Goal: Information Seeking & Learning: Check status

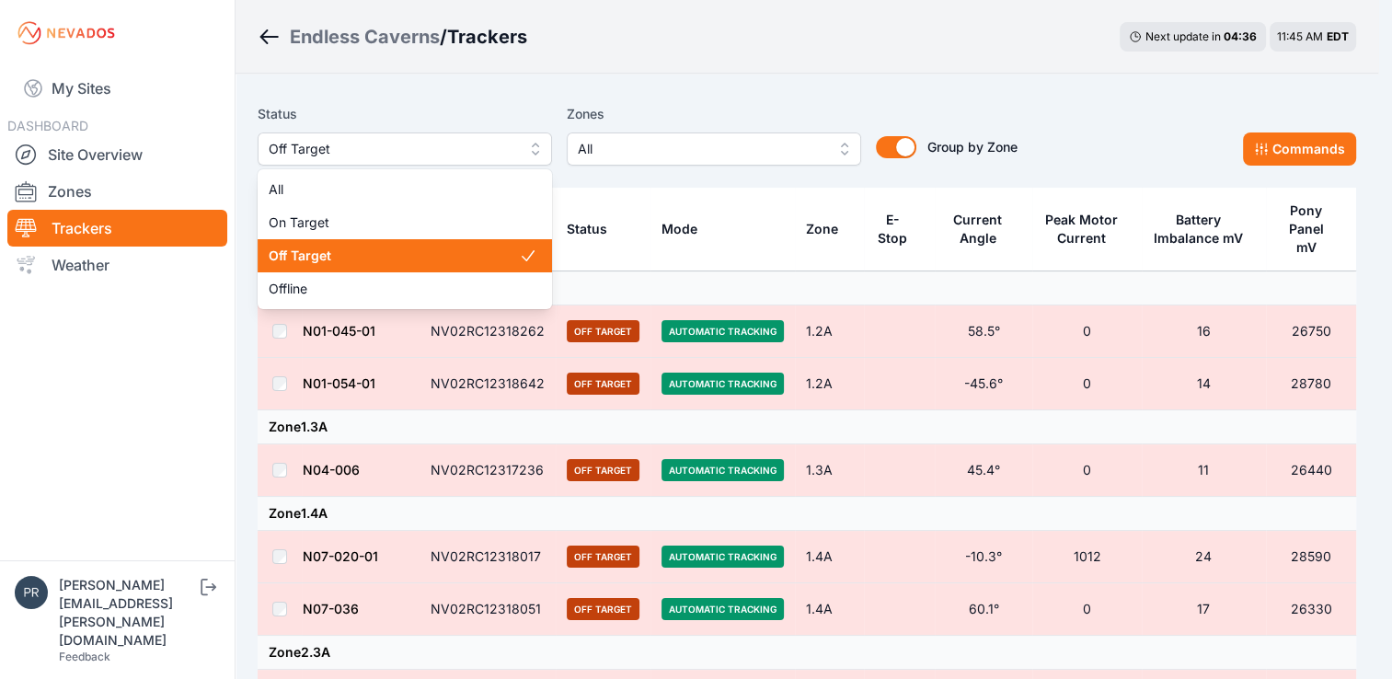
click at [461, 138] on span "Off Target" at bounding box center [392, 149] width 246 height 22
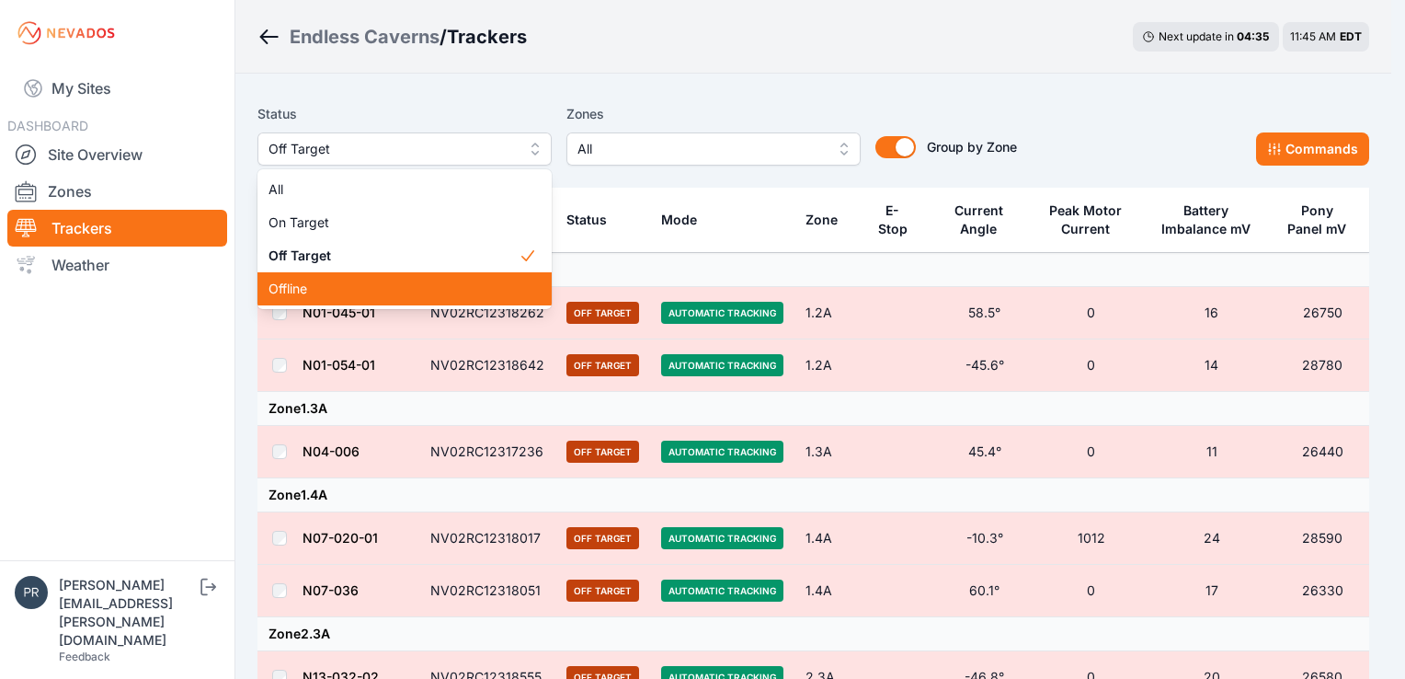
click at [387, 290] on span "Offline" at bounding box center [394, 289] width 250 height 18
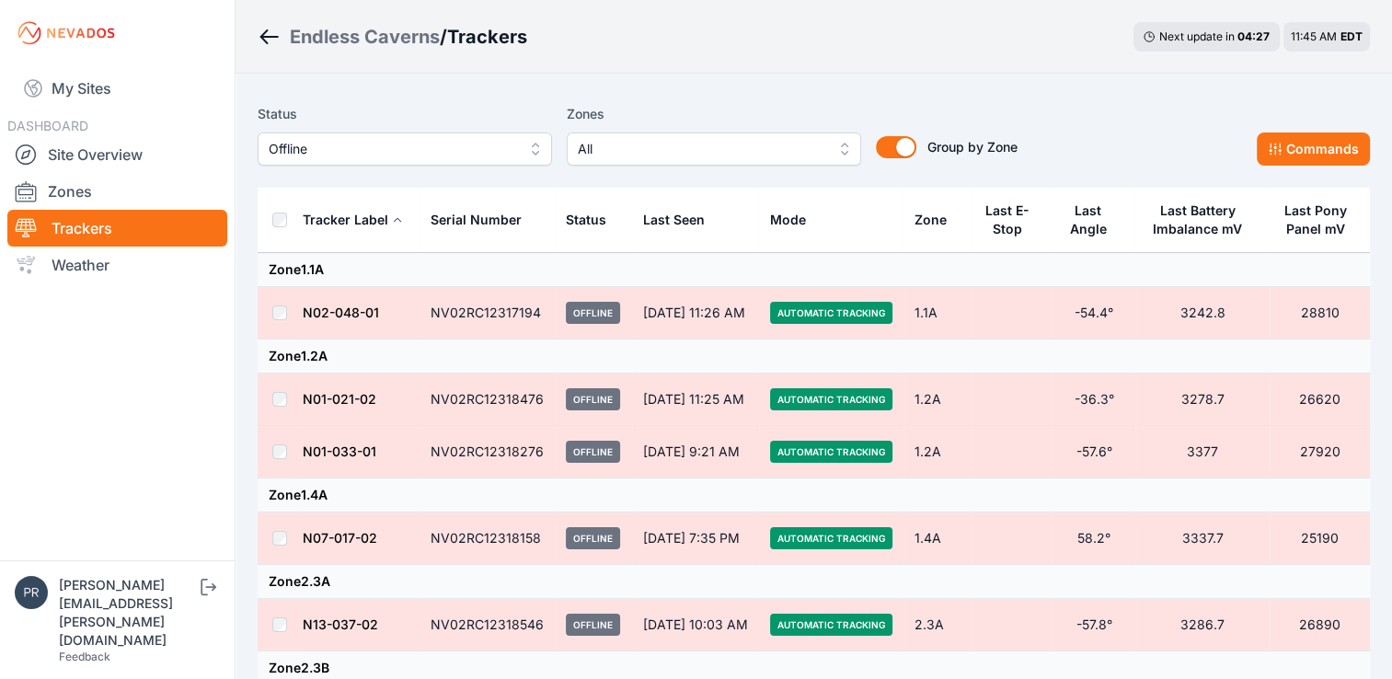
click at [463, 160] on button "Offline" at bounding box center [405, 148] width 294 height 33
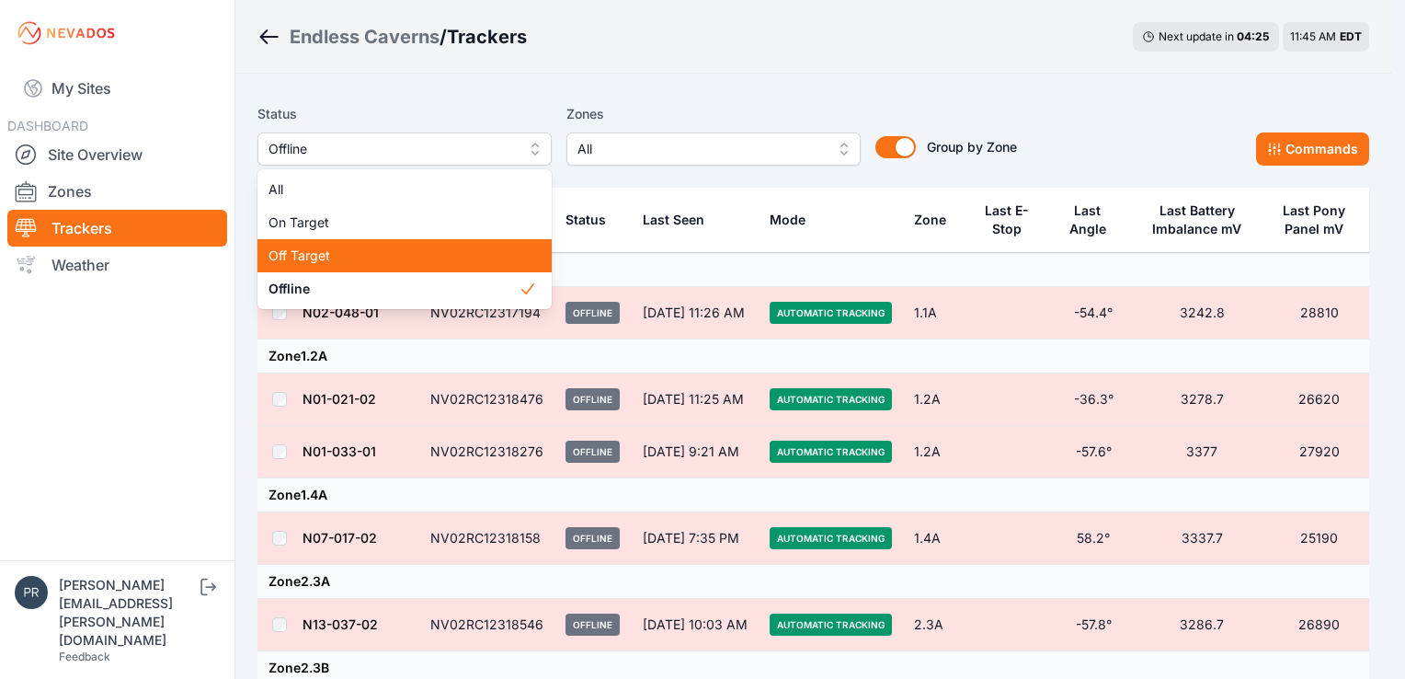
click at [421, 264] on span "Off Target" at bounding box center [394, 255] width 250 height 18
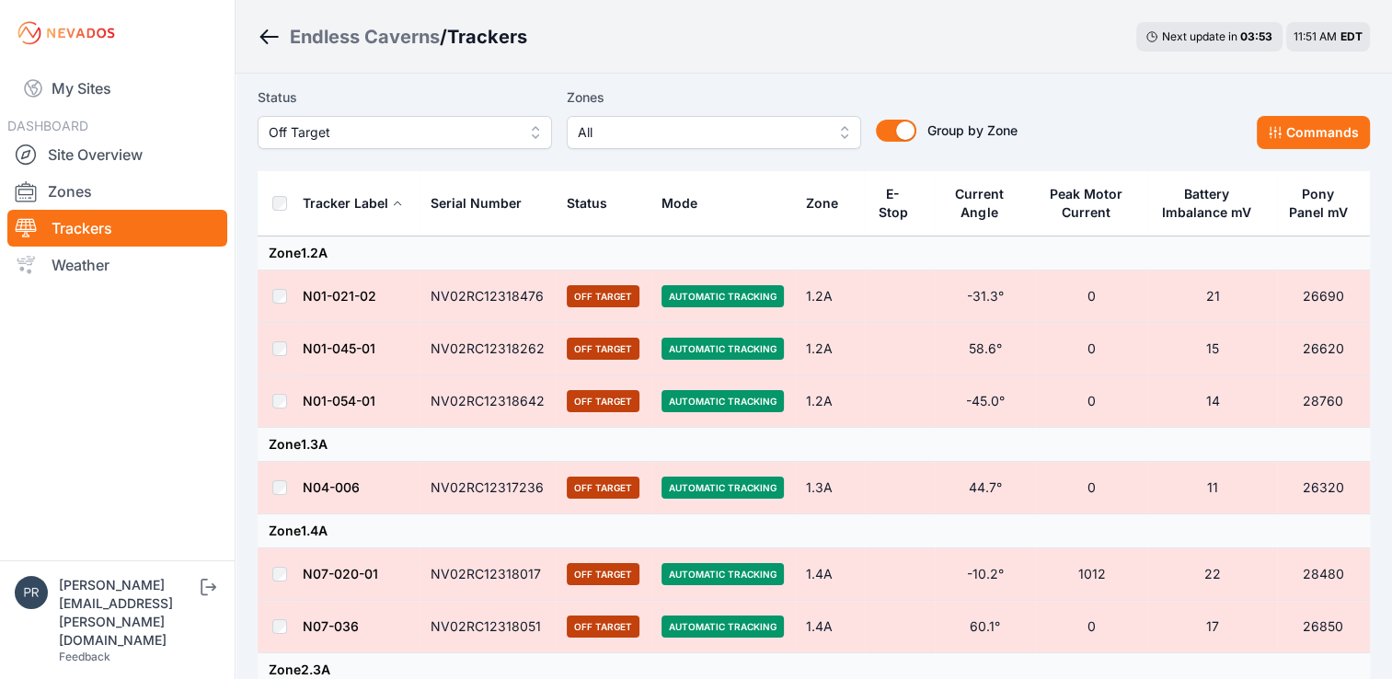
scroll to position [7, 0]
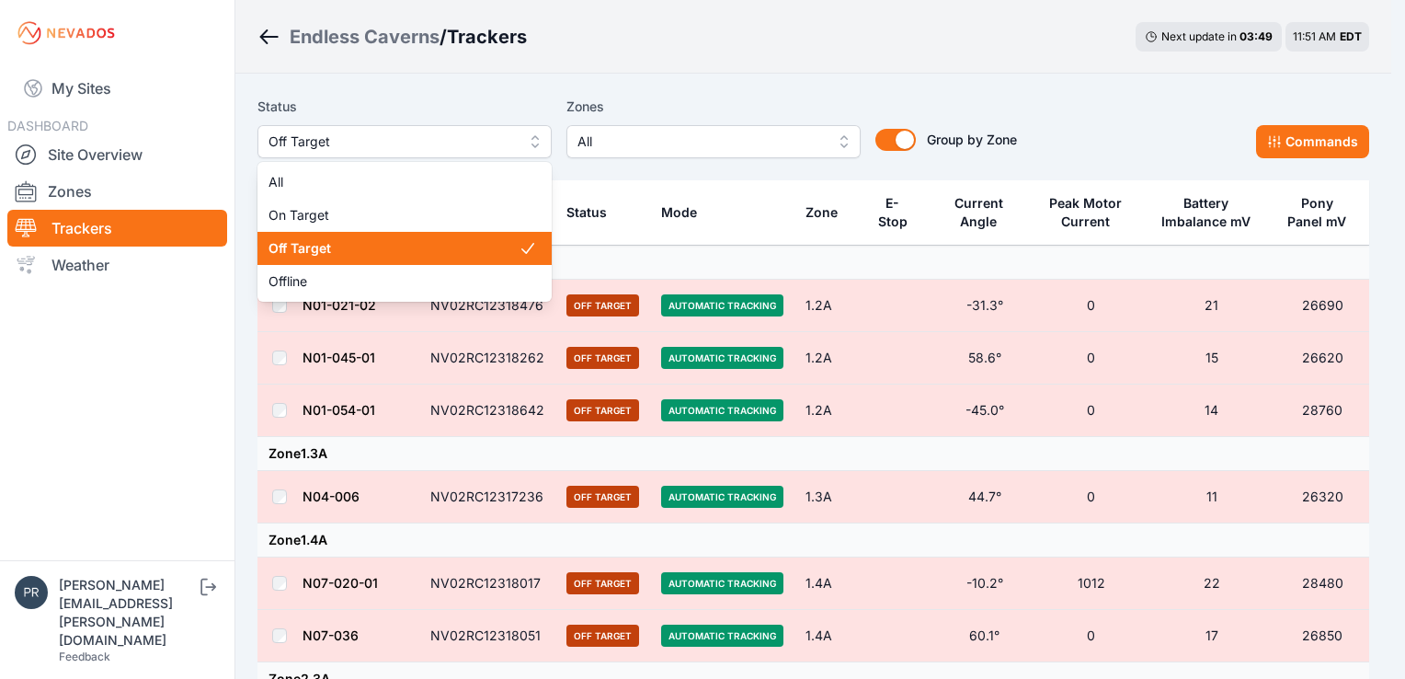
click at [511, 139] on span "Off Target" at bounding box center [392, 142] width 246 height 22
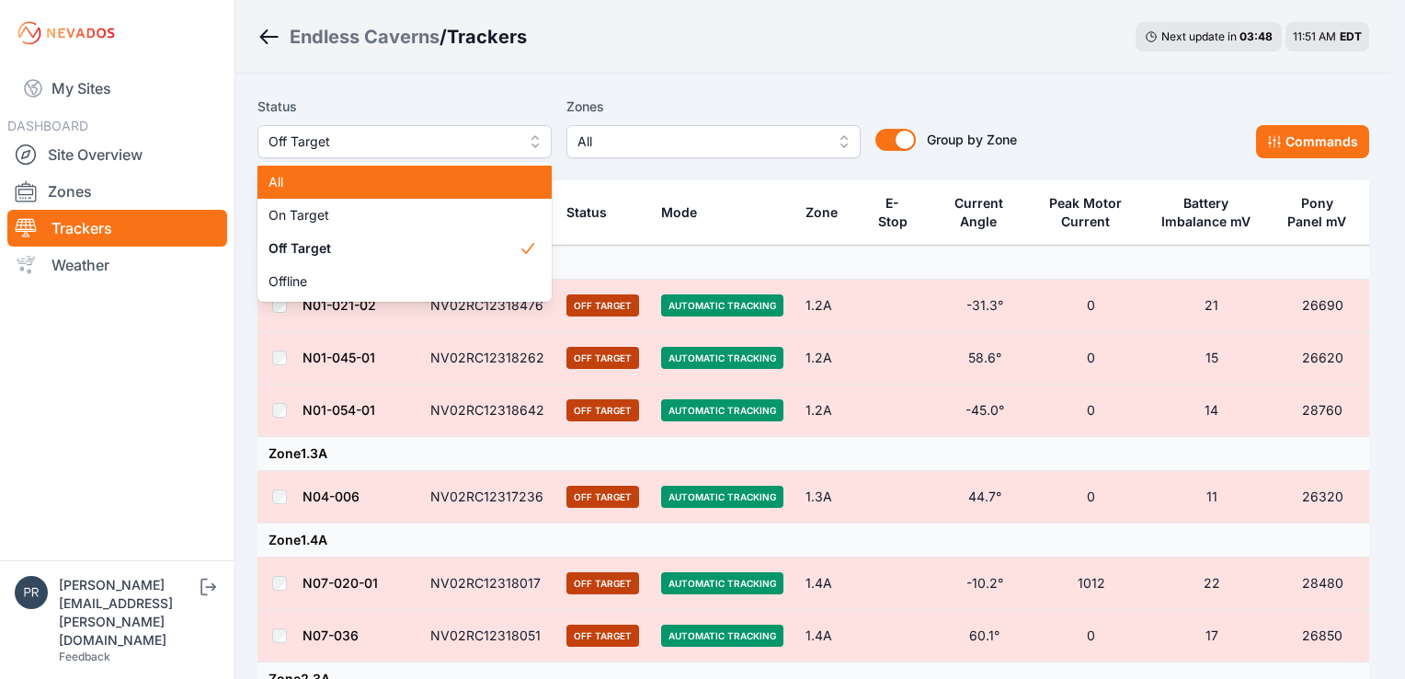
click at [508, 175] on span "All" at bounding box center [394, 182] width 250 height 18
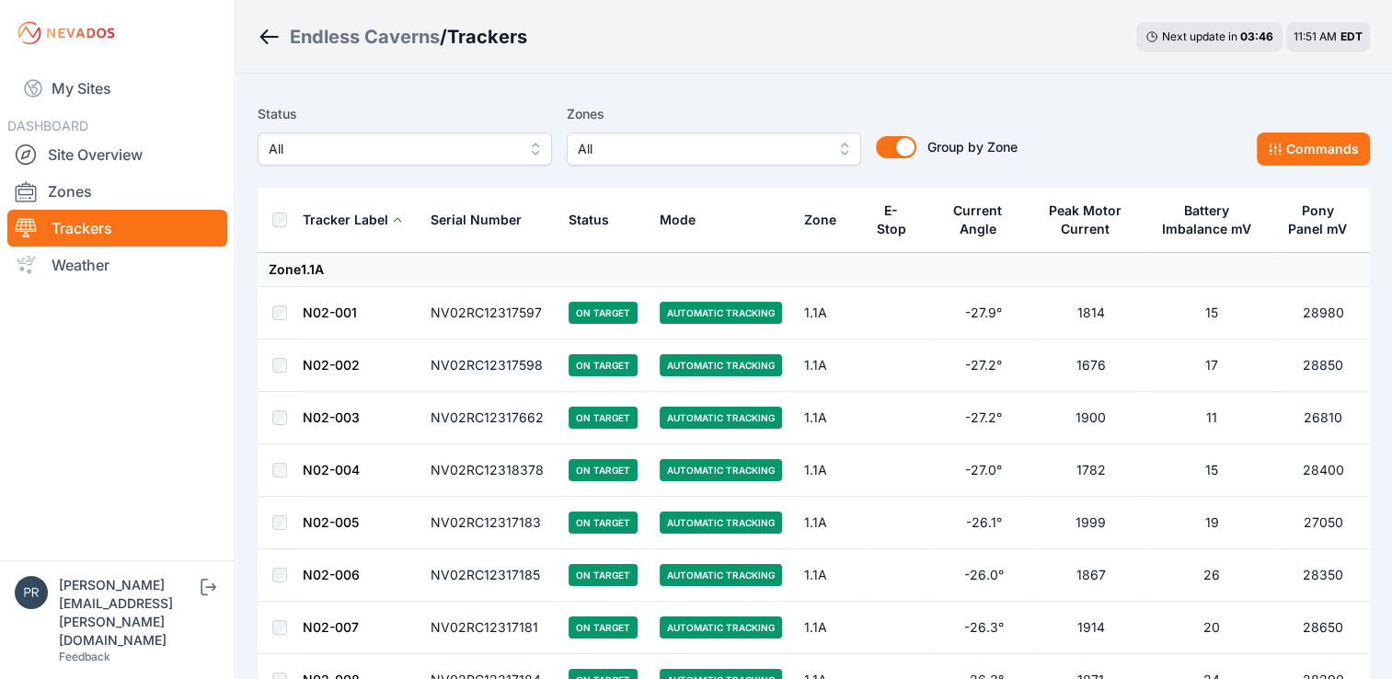
click at [527, 159] on button "All" at bounding box center [405, 148] width 294 height 33
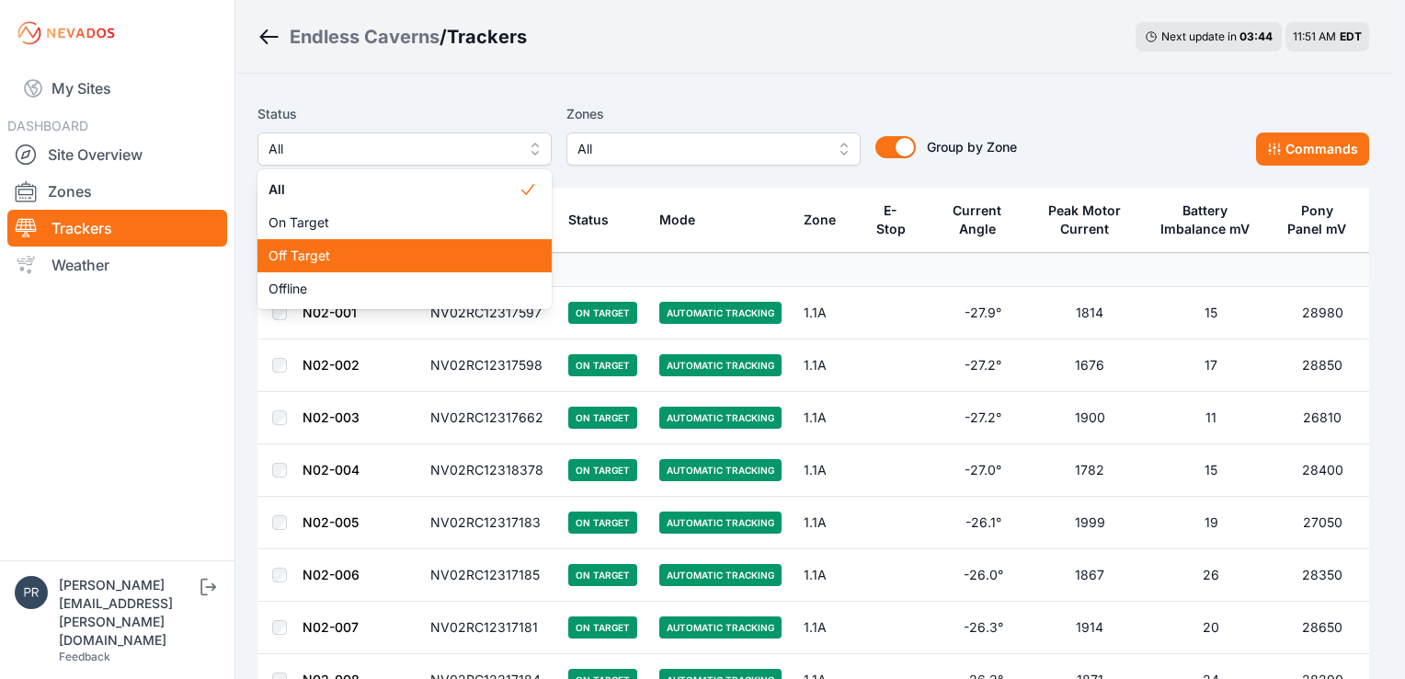
click at [486, 258] on span "Off Target" at bounding box center [394, 255] width 250 height 18
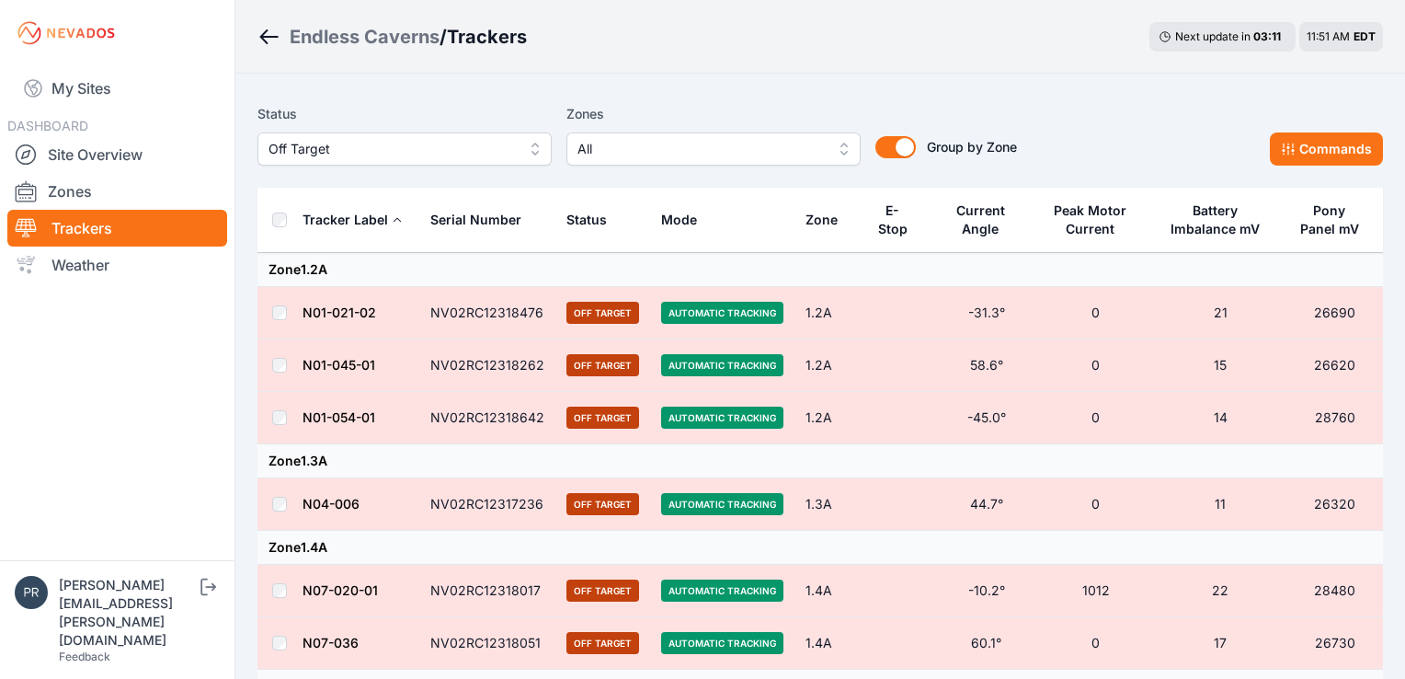
click at [416, 155] on span "Off Target" at bounding box center [392, 149] width 246 height 22
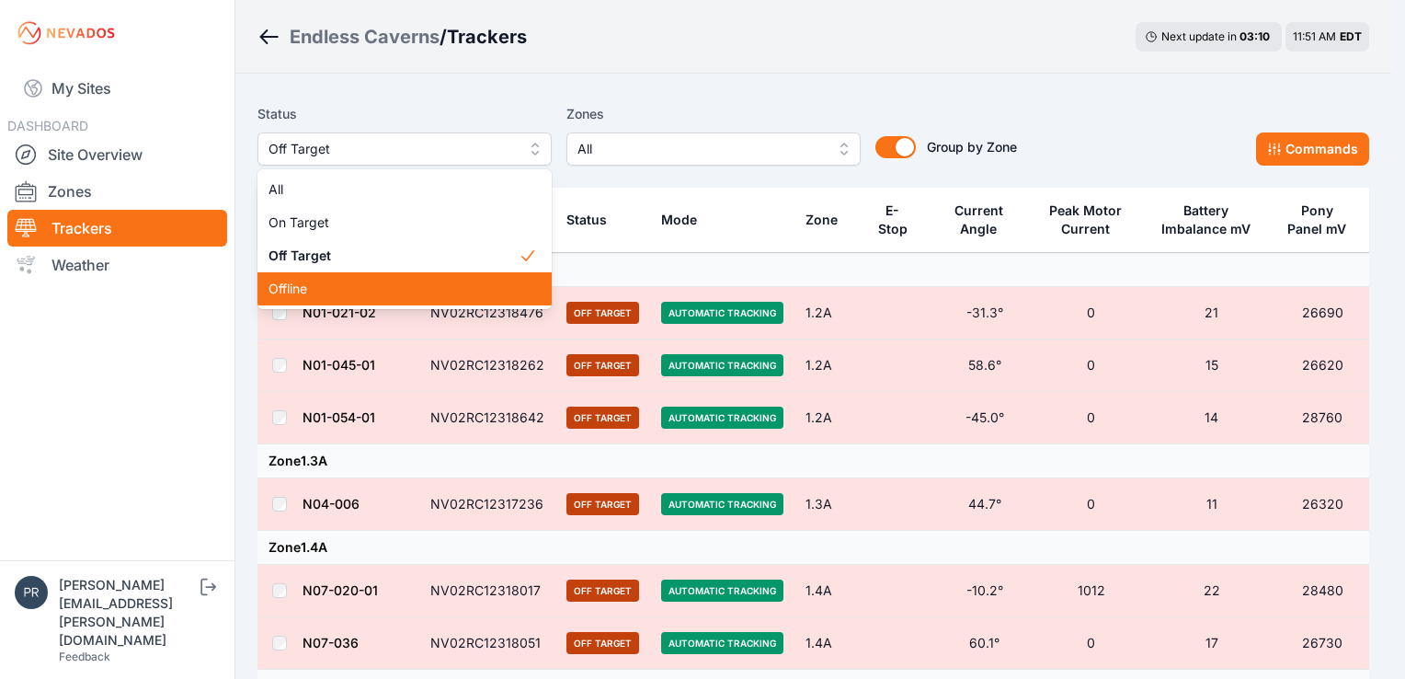
click at [414, 295] on span "Offline" at bounding box center [394, 289] width 250 height 18
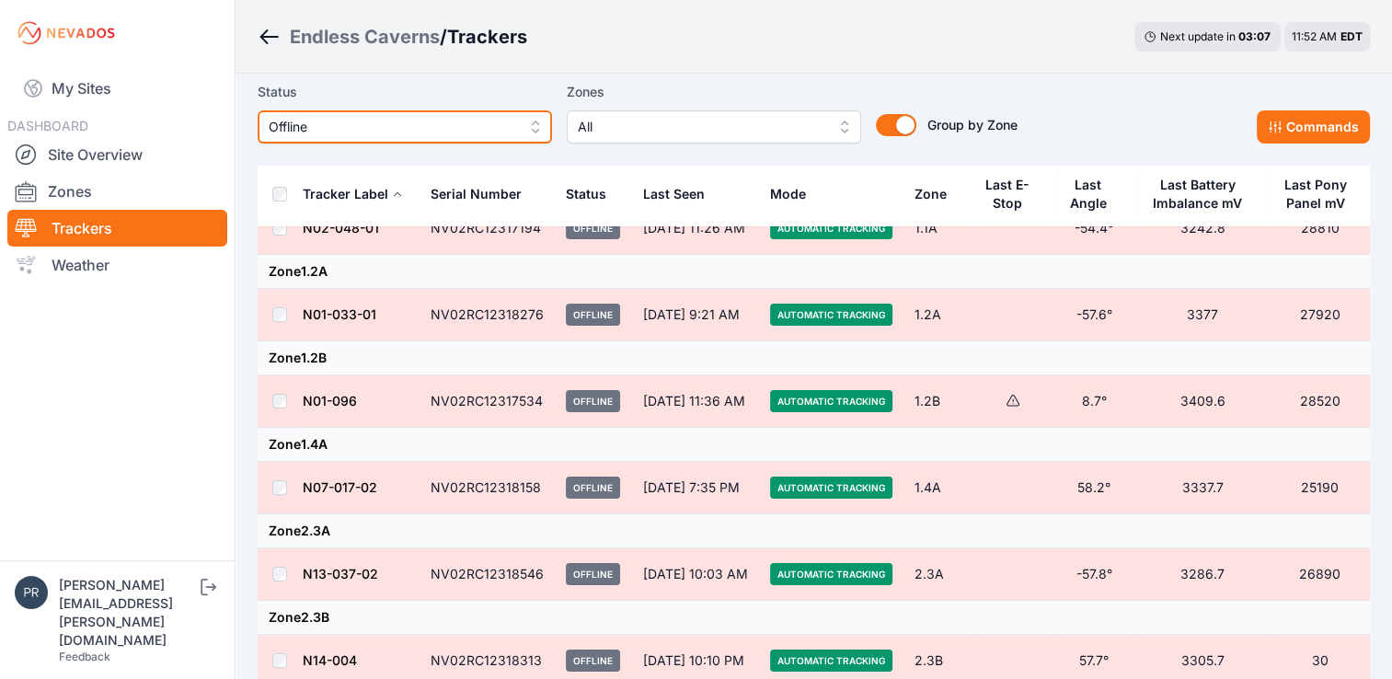
scroll to position [81, 0]
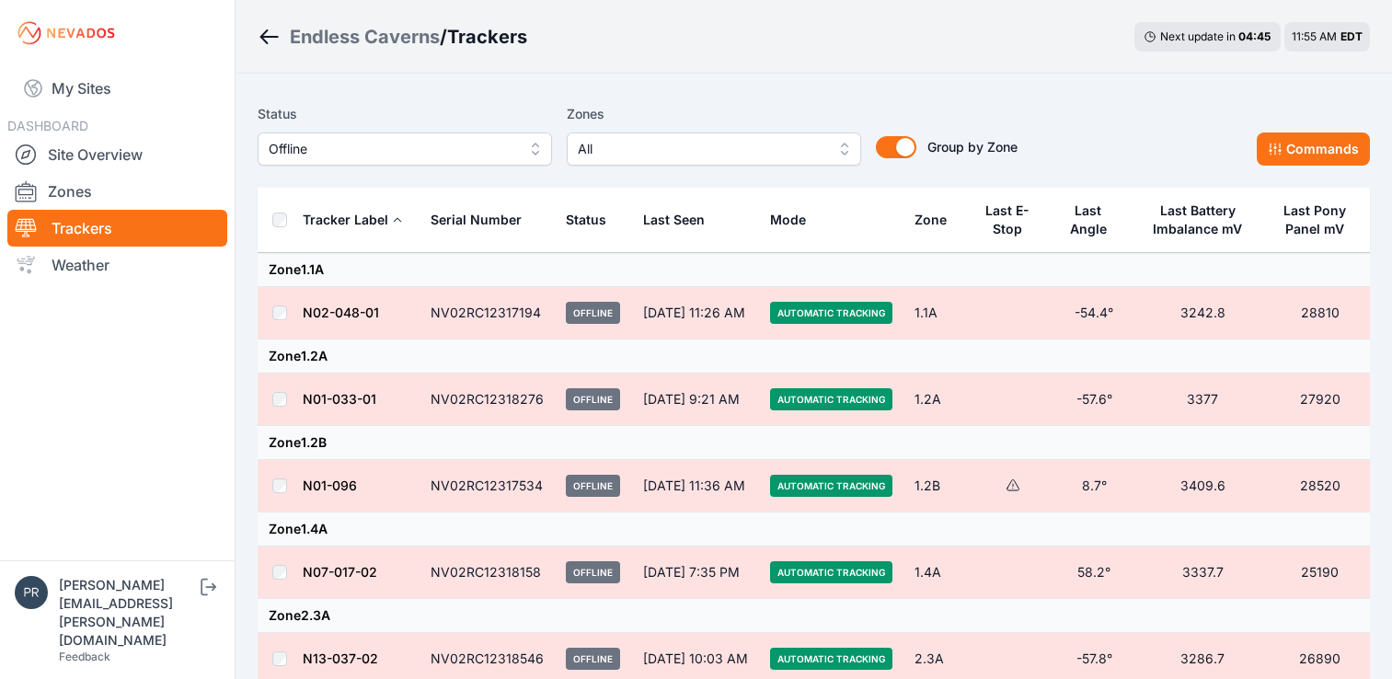
scroll to position [81, 0]
click at [462, 137] on button "Offline" at bounding box center [405, 148] width 294 height 33
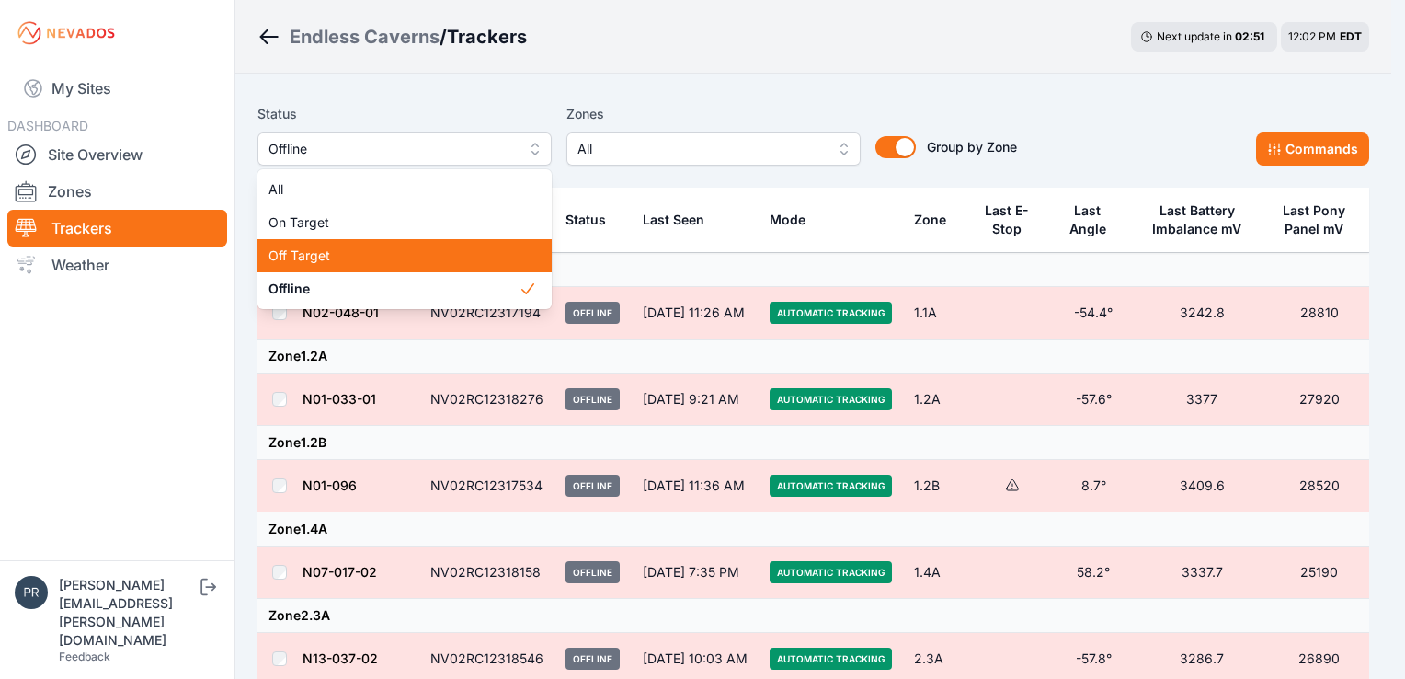
click at [428, 245] on div "Off Target" at bounding box center [405, 255] width 294 height 33
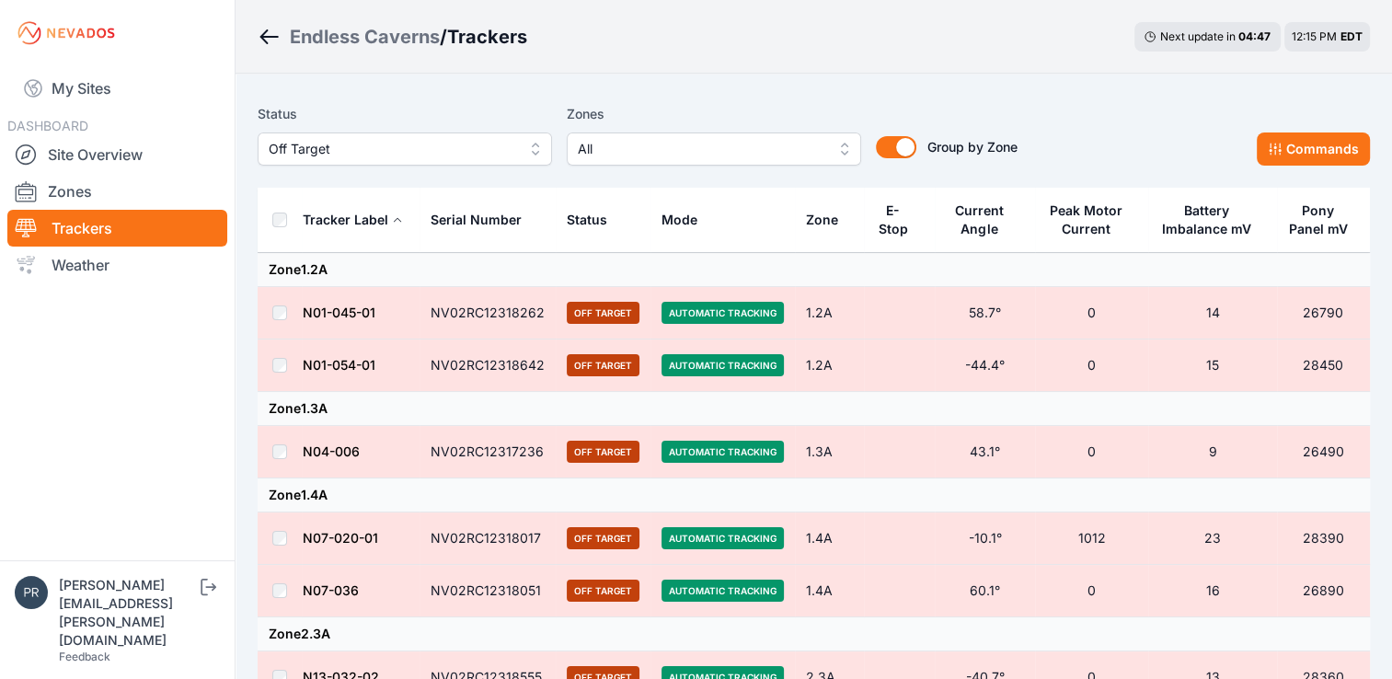
click at [487, 175] on div "Status Off Target Zones All Group by Zone Group by Zone Commands" at bounding box center [814, 142] width 1112 height 92
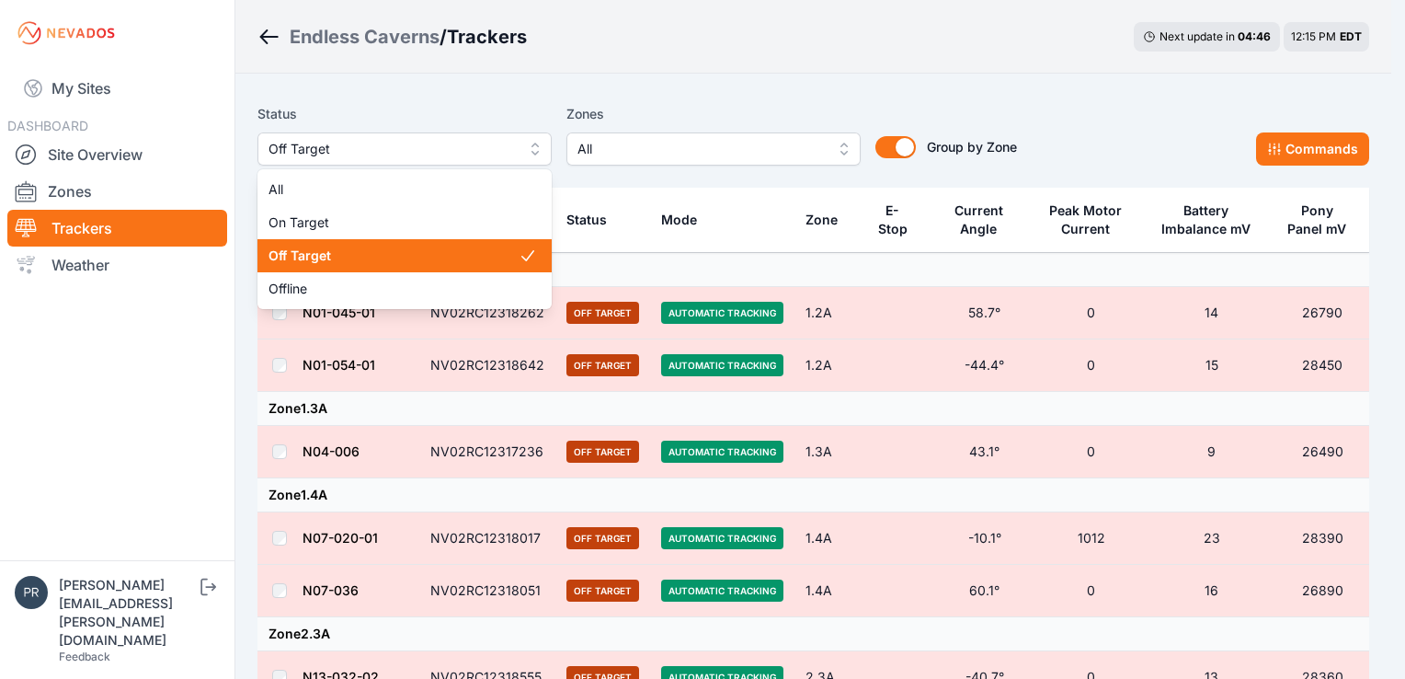
click at [490, 165] on button "Off Target" at bounding box center [405, 148] width 294 height 33
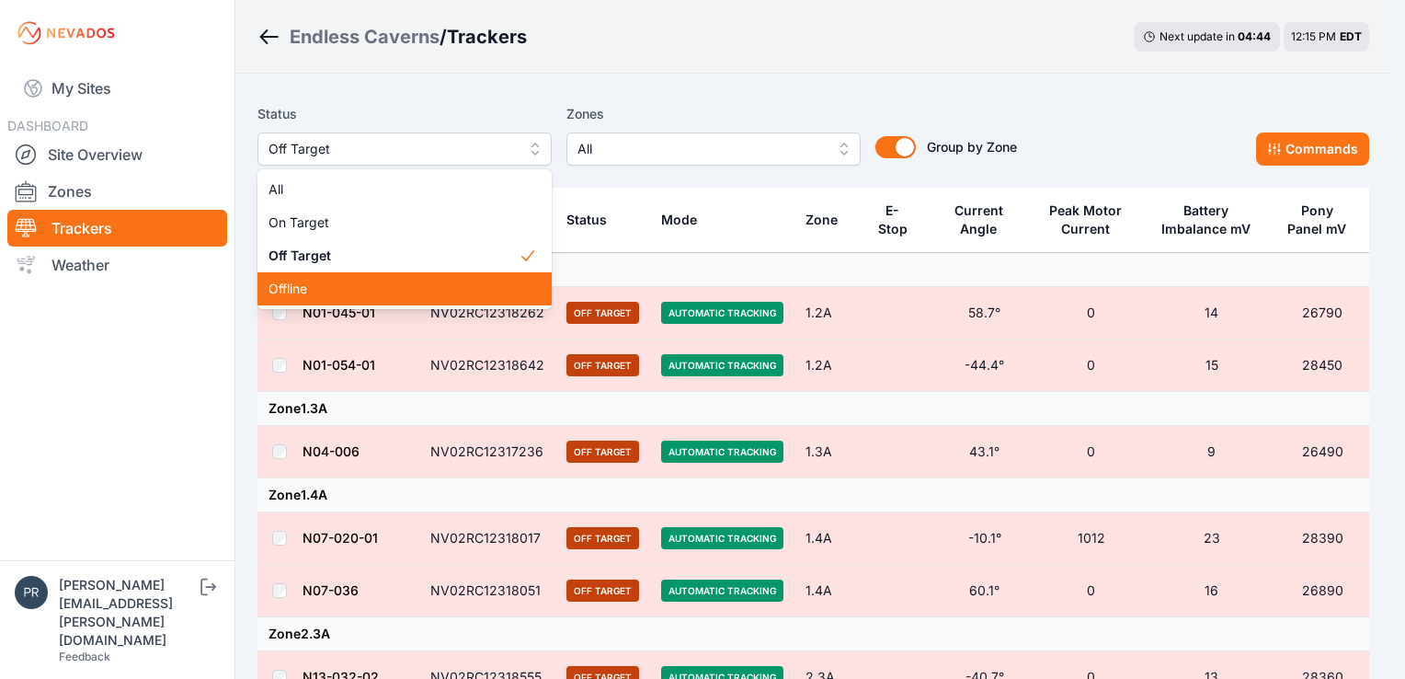
click at [454, 282] on span "Offline" at bounding box center [394, 289] width 250 height 18
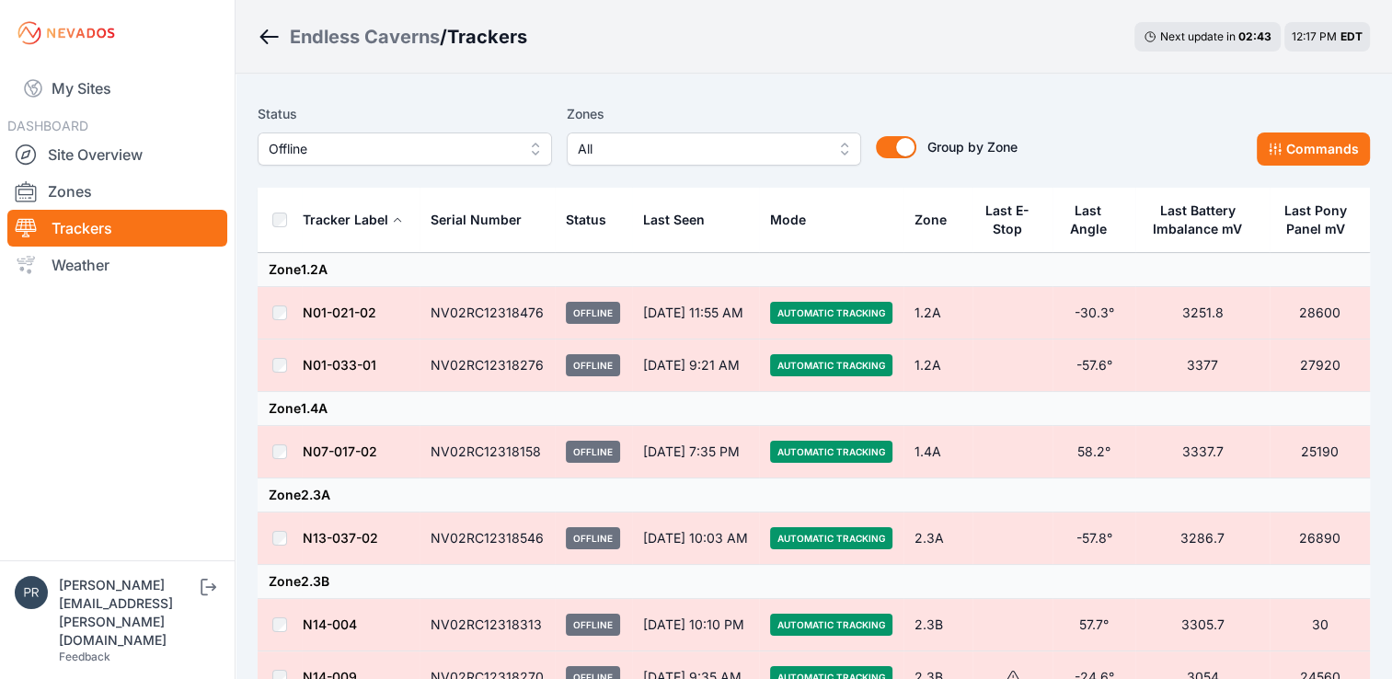
click at [433, 156] on span "Offline" at bounding box center [392, 149] width 246 height 22
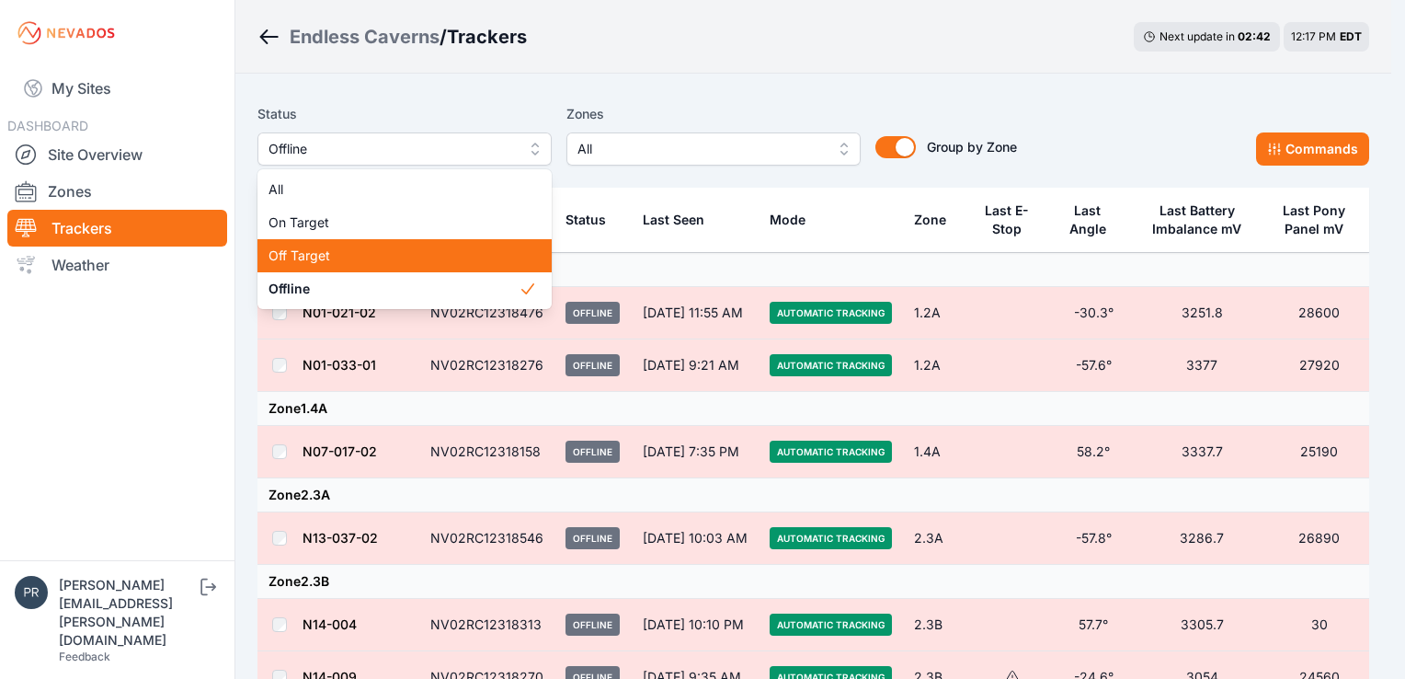
click at [443, 241] on div "Off Target" at bounding box center [405, 255] width 294 height 33
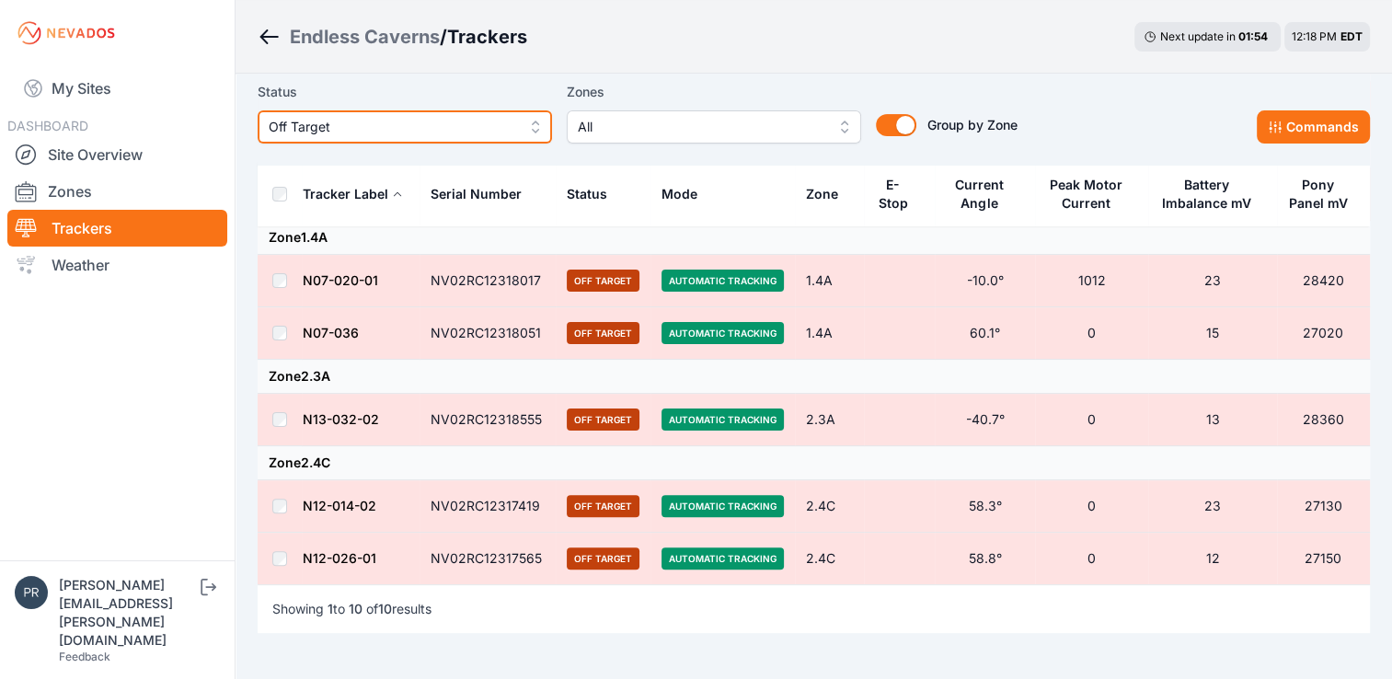
scroll to position [243, 0]
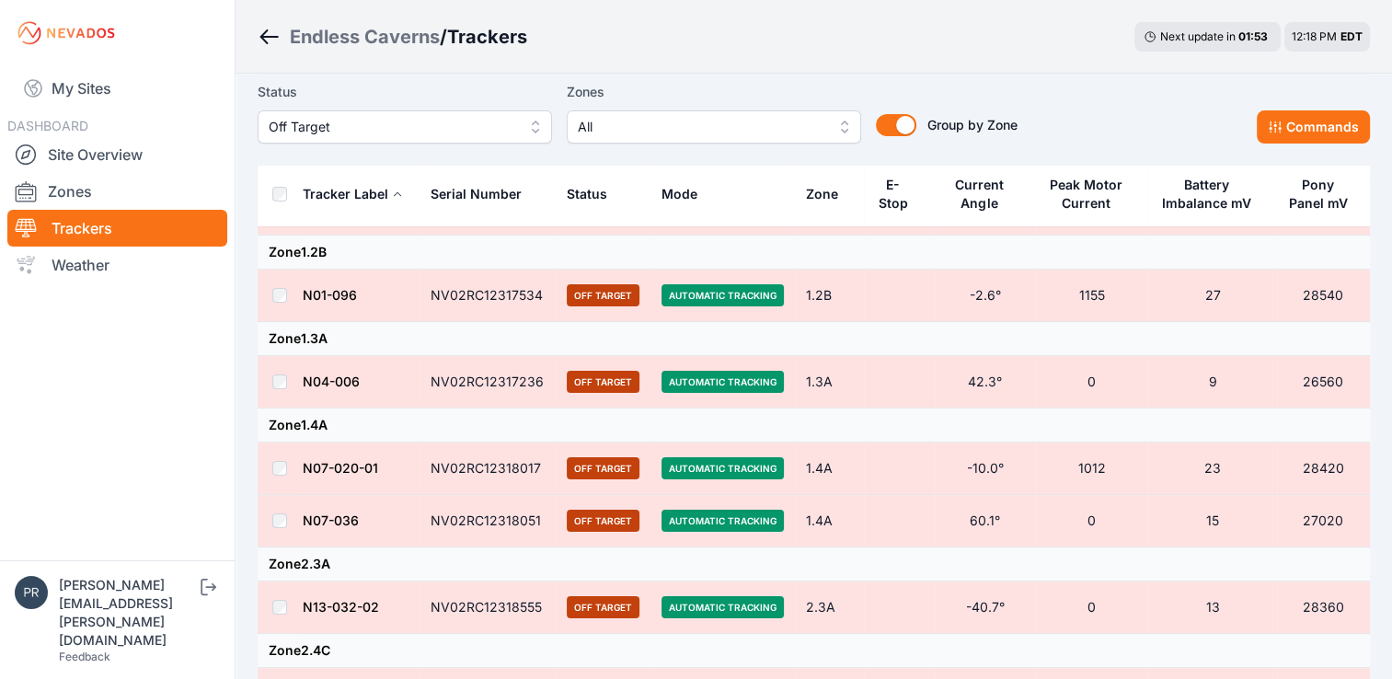
click at [510, 110] on button "Off Target" at bounding box center [405, 126] width 294 height 33
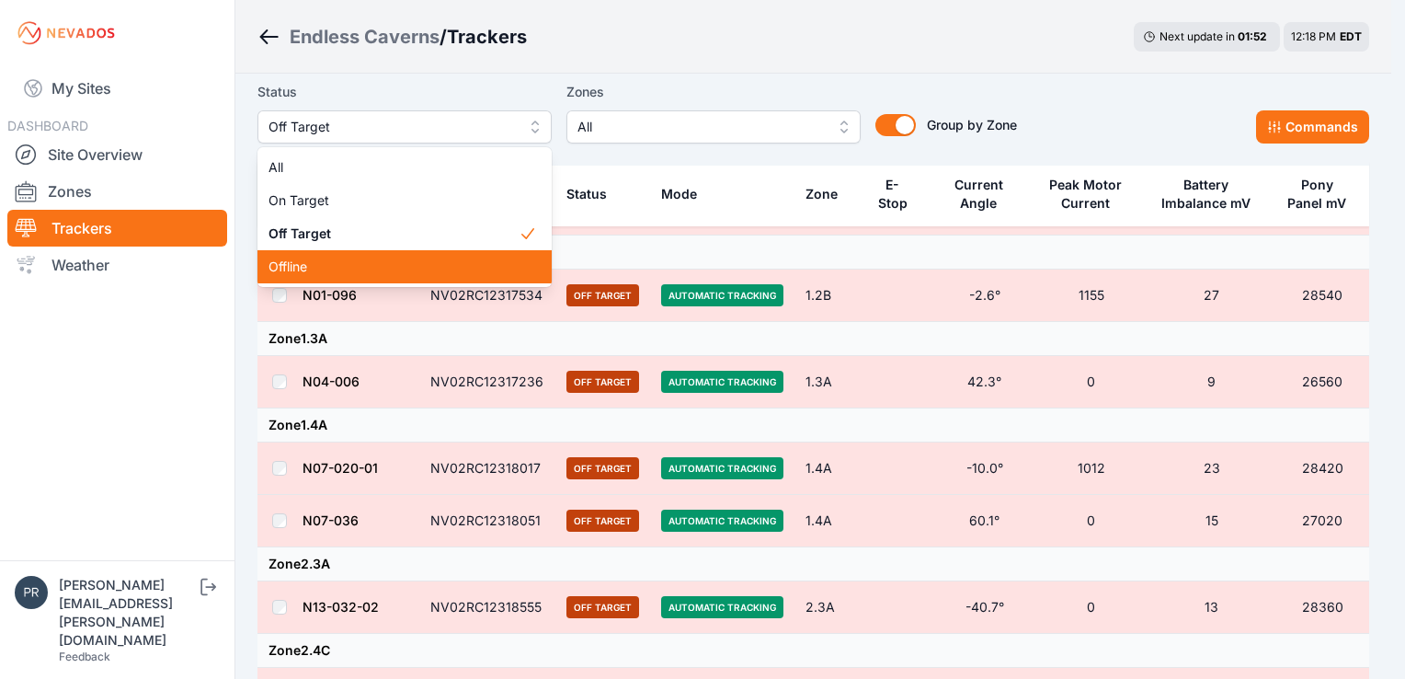
click at [409, 274] on span "Offline" at bounding box center [394, 267] width 250 height 18
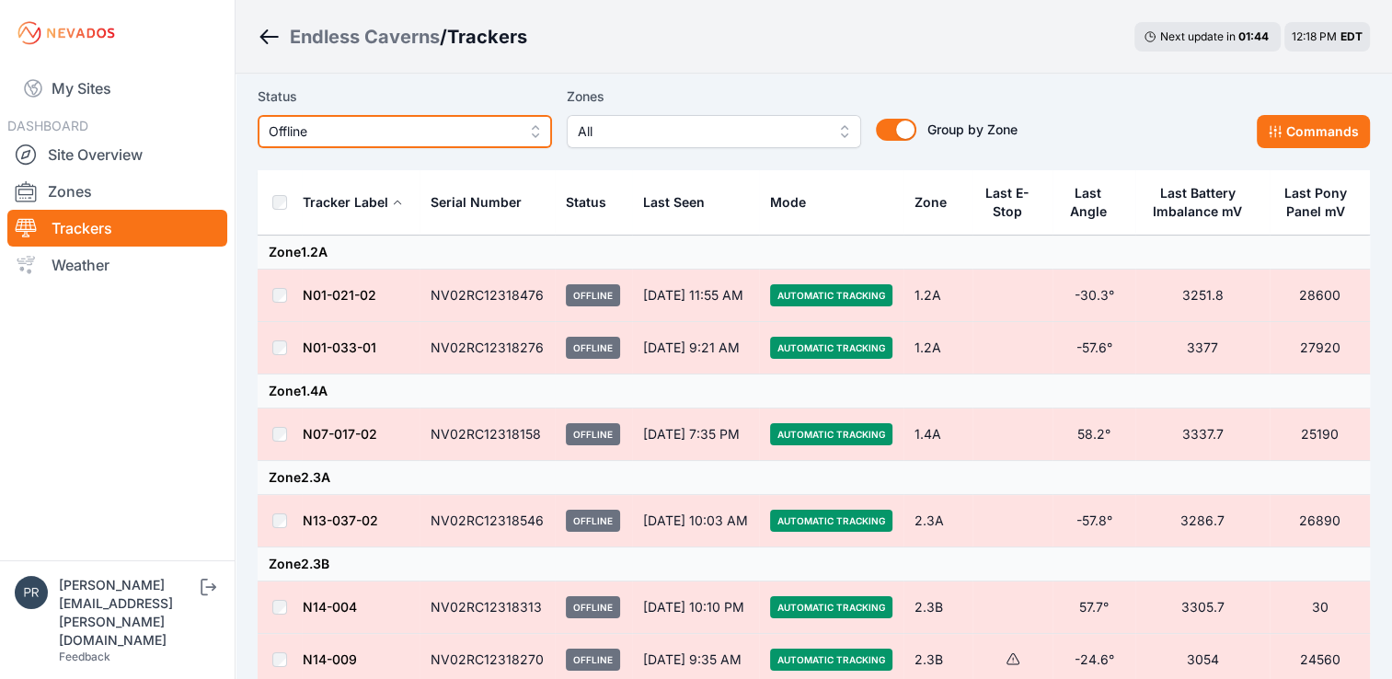
scroll to position [18, 0]
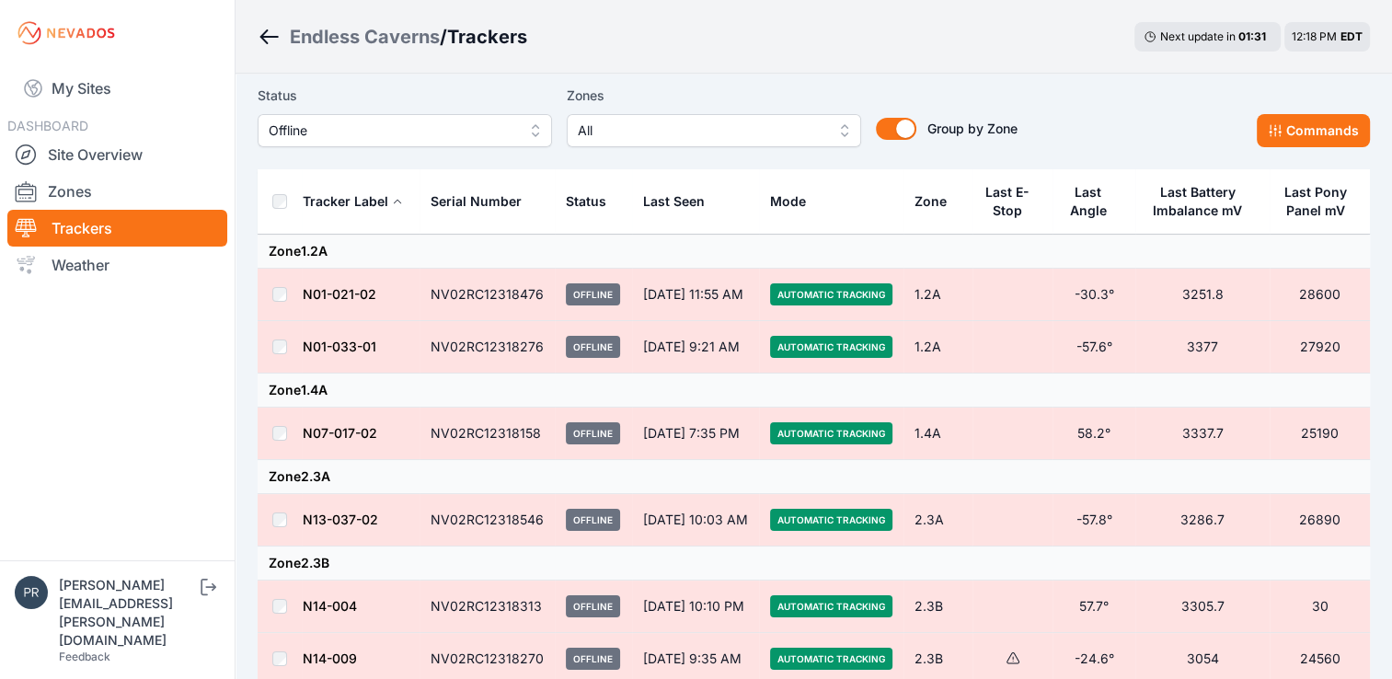
click at [442, 119] on button "Offline" at bounding box center [405, 130] width 294 height 33
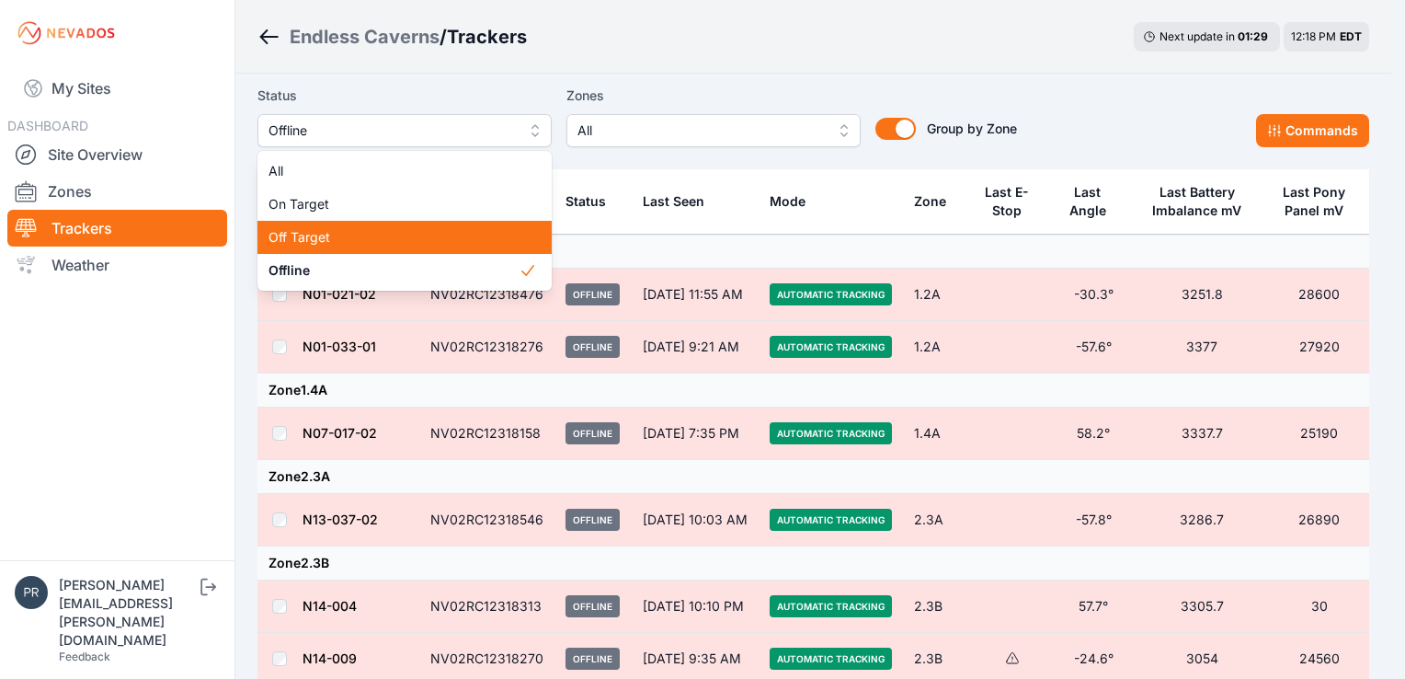
click at [397, 242] on span "Off Target" at bounding box center [394, 237] width 250 height 18
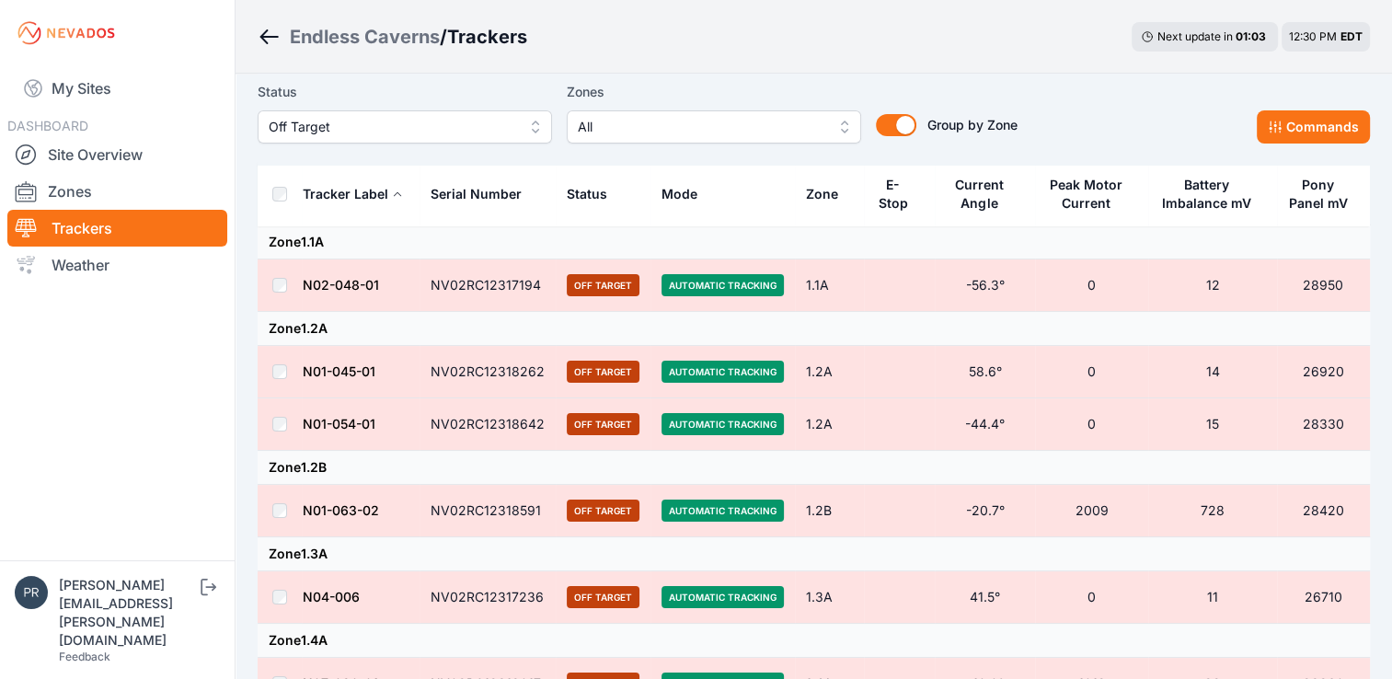
scroll to position [29, 0]
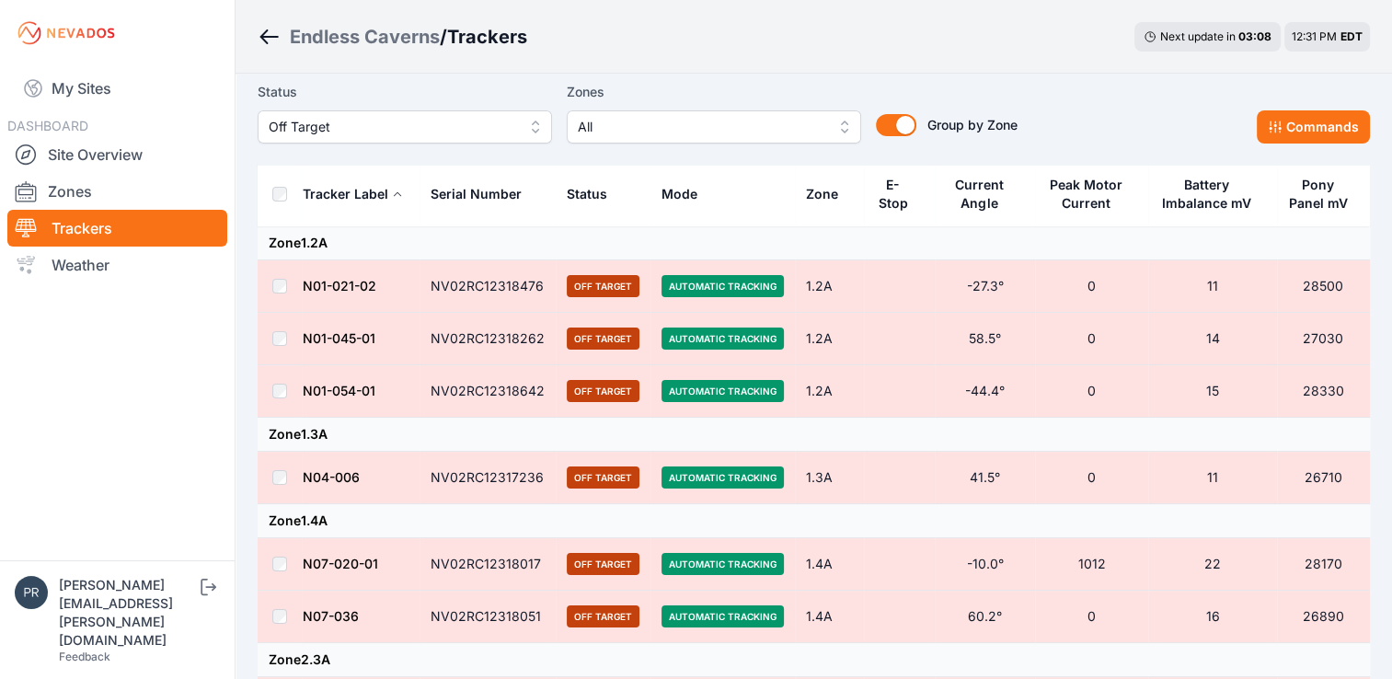
scroll to position [26, 0]
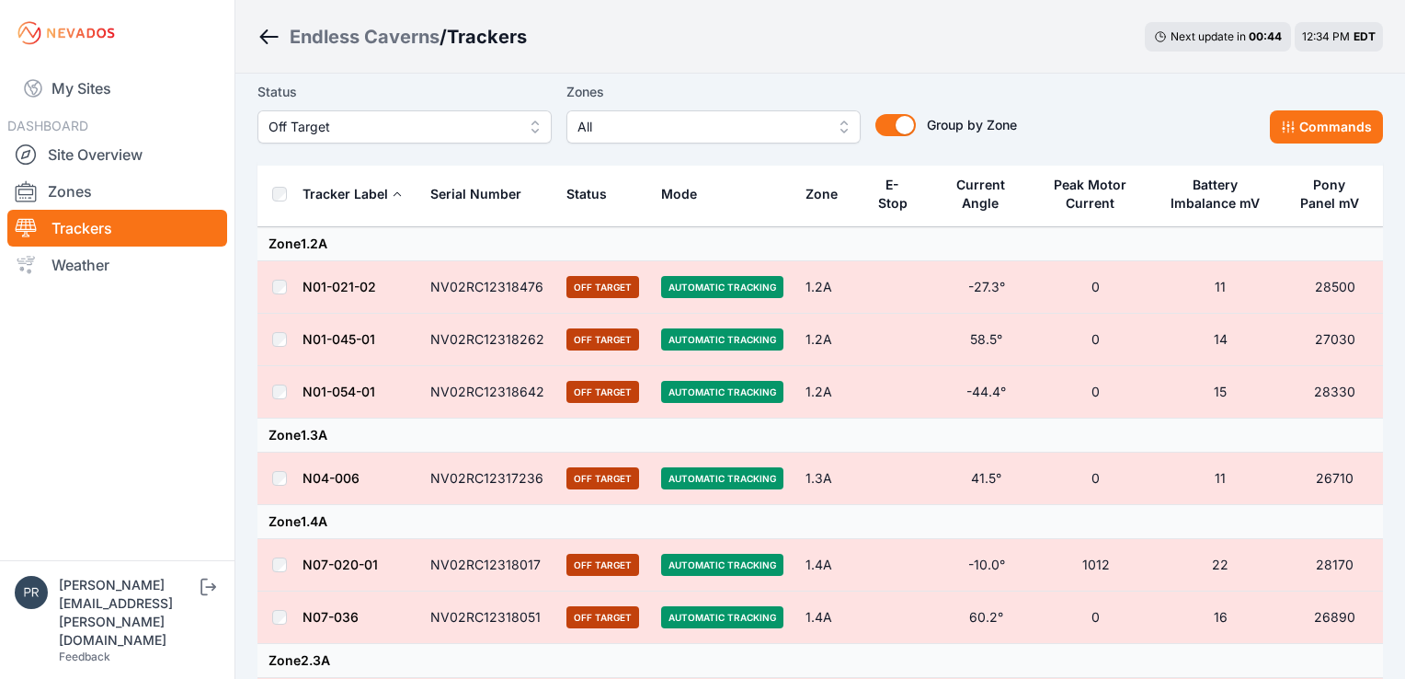
click at [338, 120] on span "Off Target" at bounding box center [392, 127] width 246 height 22
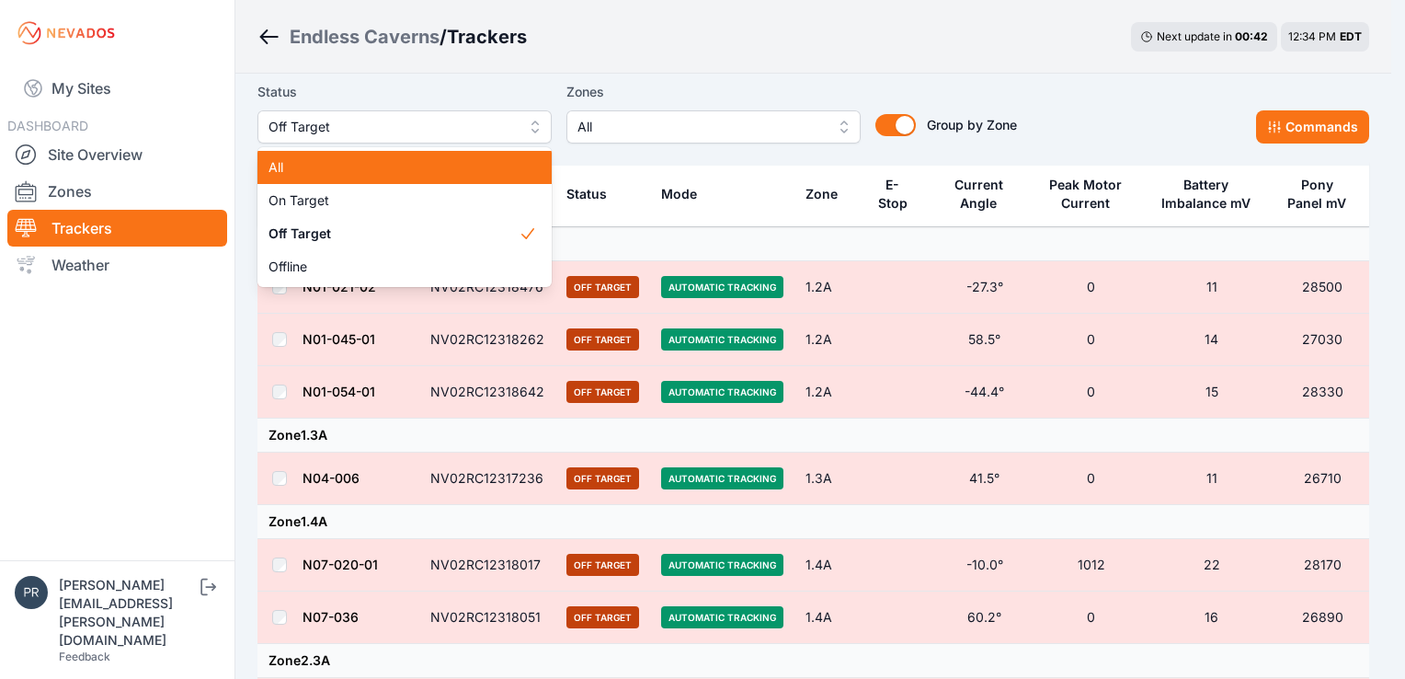
click at [408, 154] on div "All" at bounding box center [405, 167] width 294 height 33
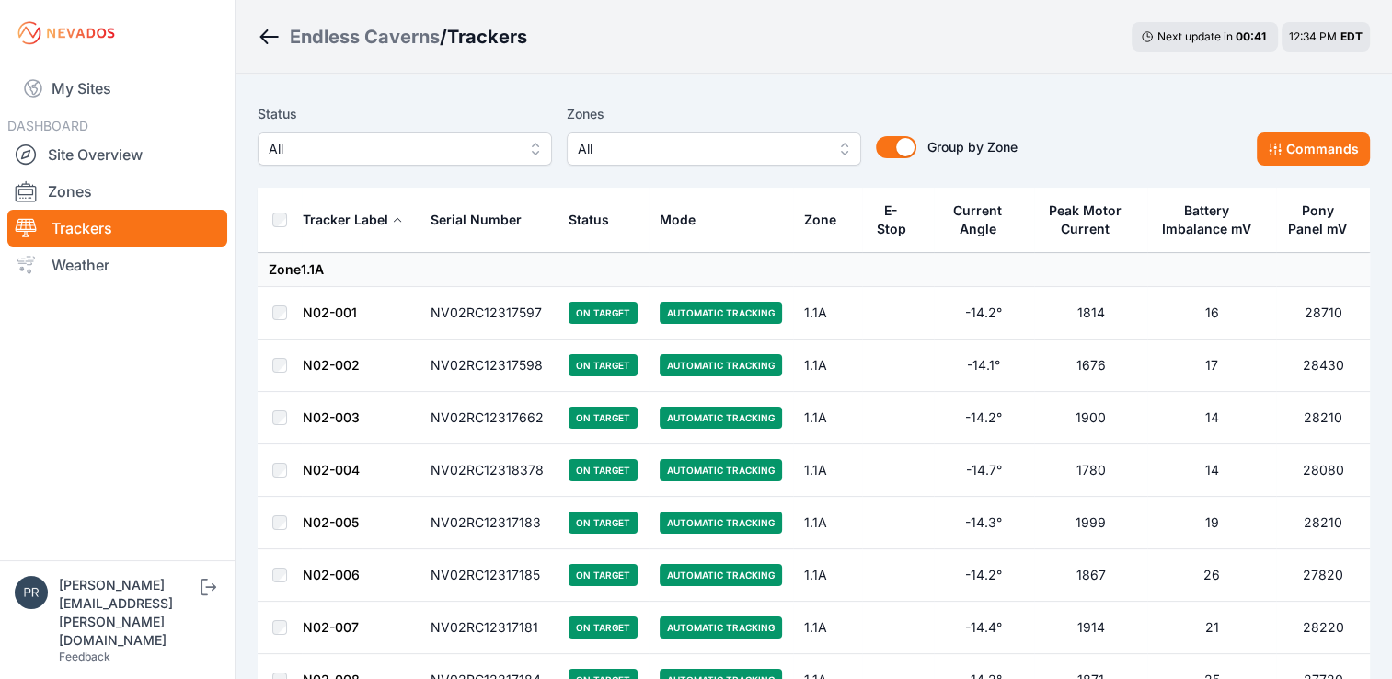
click at [539, 156] on button "All" at bounding box center [405, 148] width 294 height 33
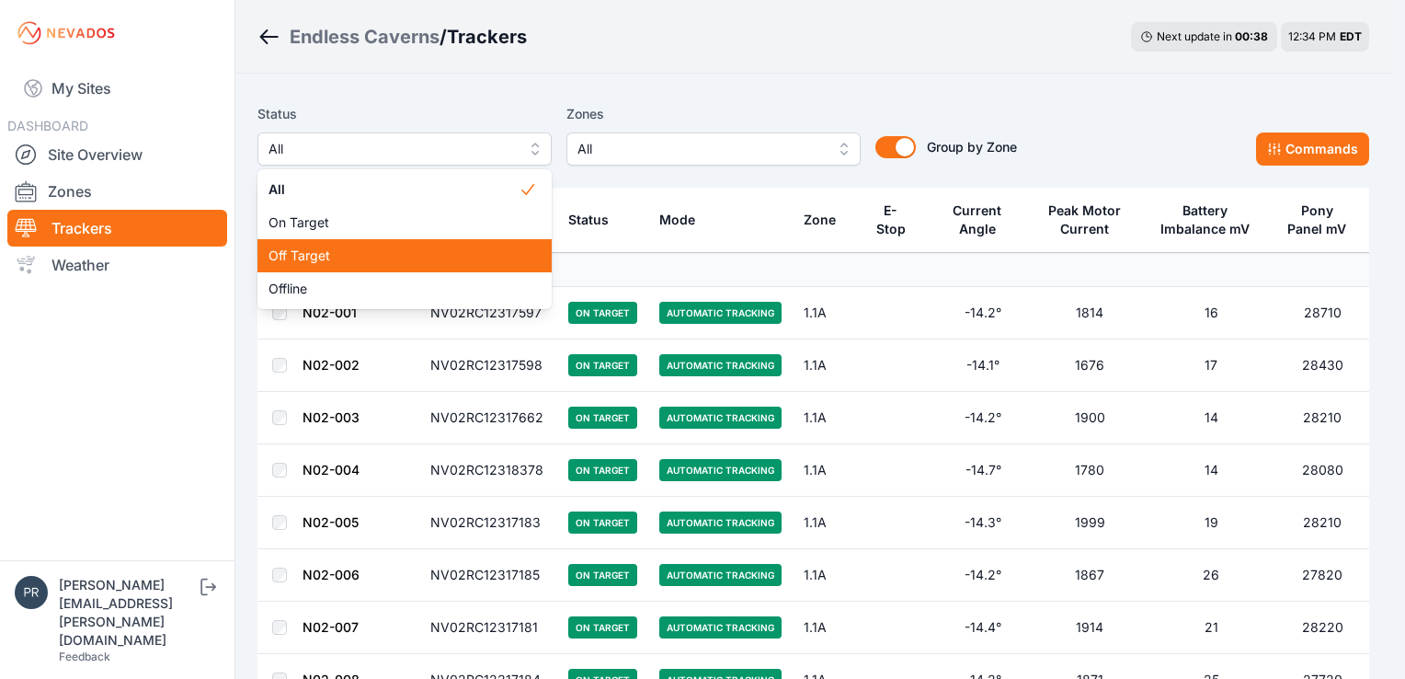
click at [409, 267] on div "Off Target" at bounding box center [405, 255] width 294 height 33
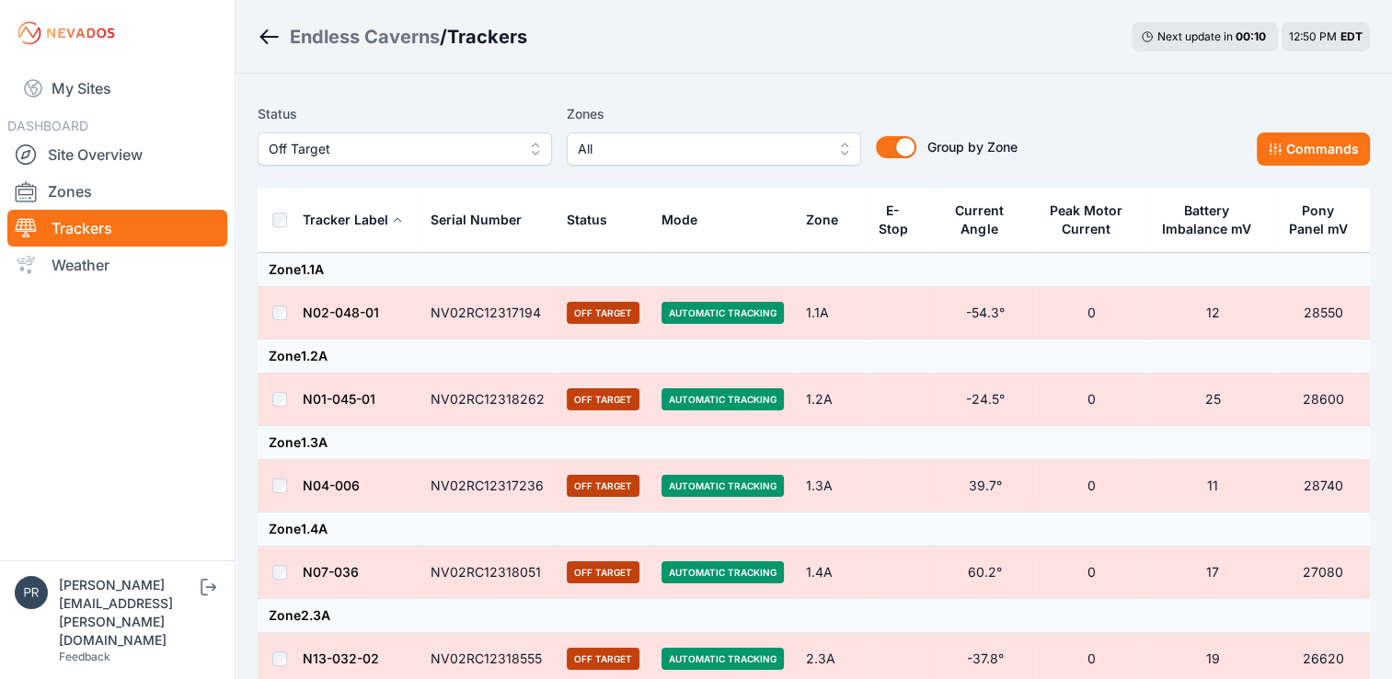
click at [479, 163] on button "Off Target" at bounding box center [405, 148] width 294 height 33
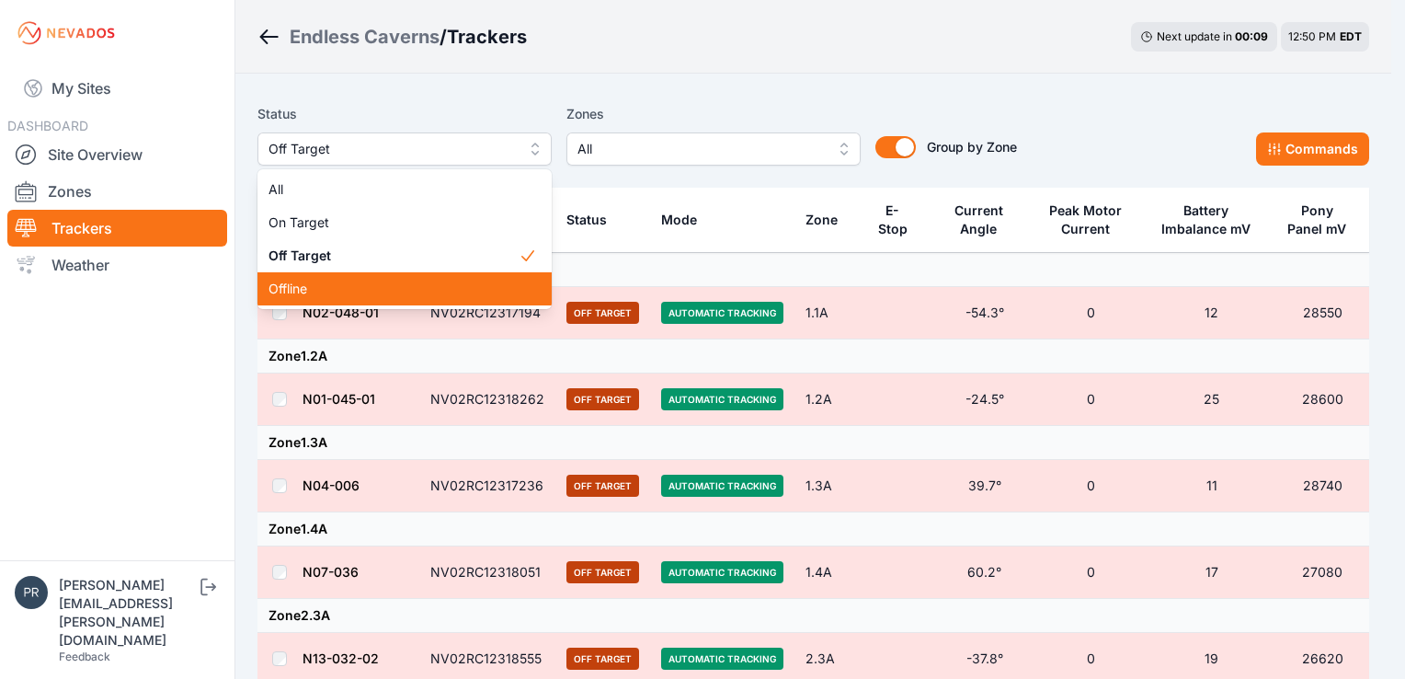
click at [460, 291] on span "Offline" at bounding box center [394, 289] width 250 height 18
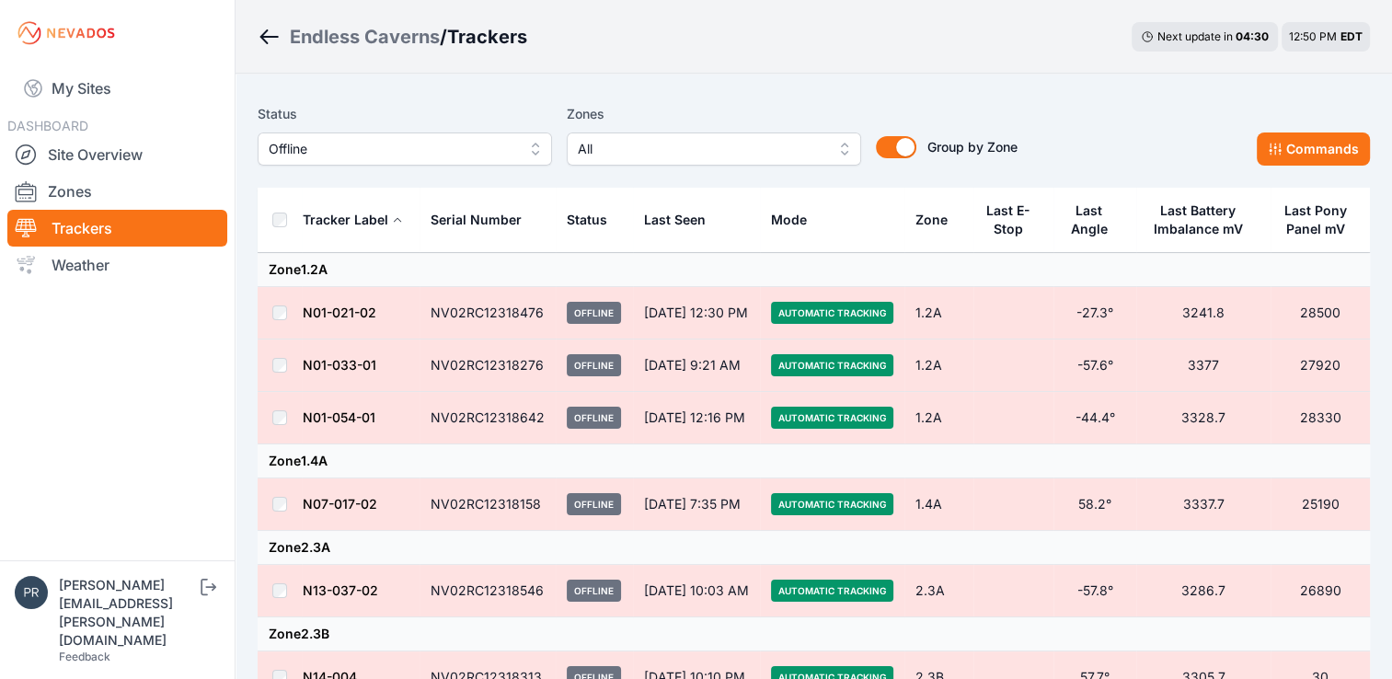
click at [386, 143] on span "Offline" at bounding box center [392, 149] width 246 height 22
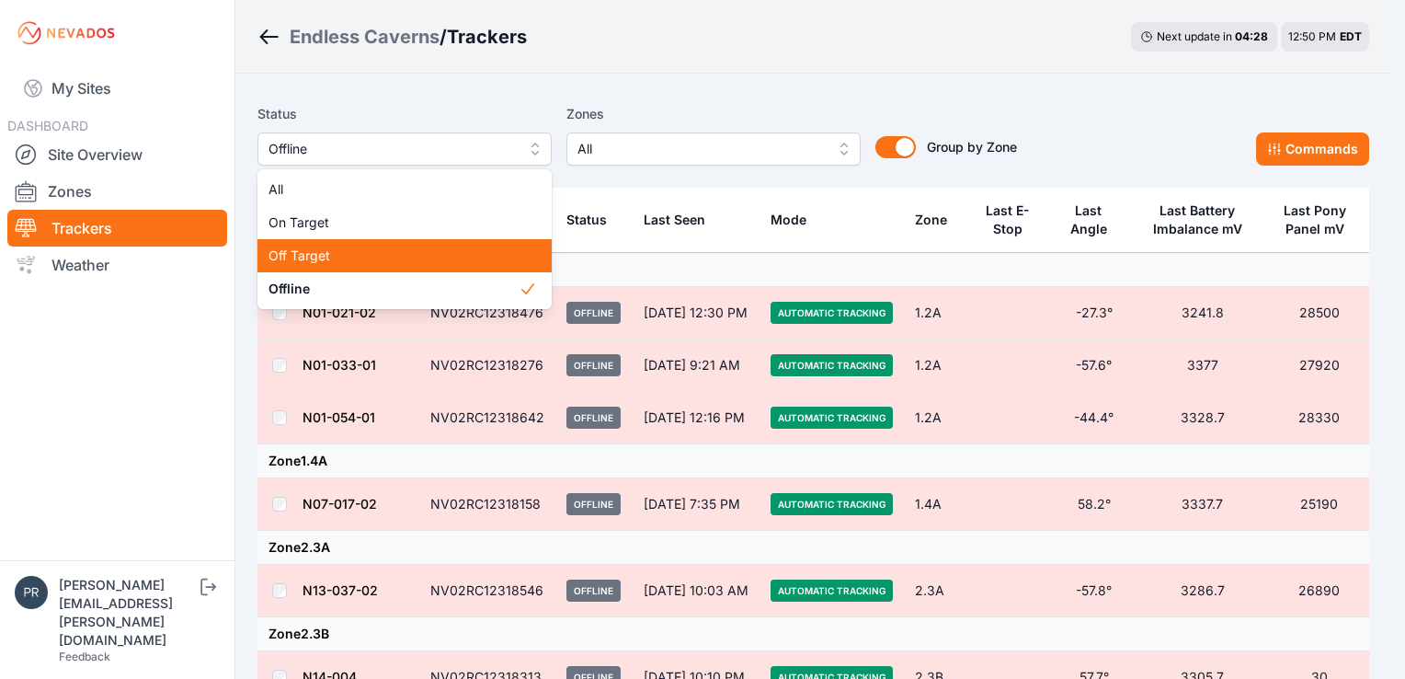
click at [381, 263] on span "Off Target" at bounding box center [394, 255] width 250 height 18
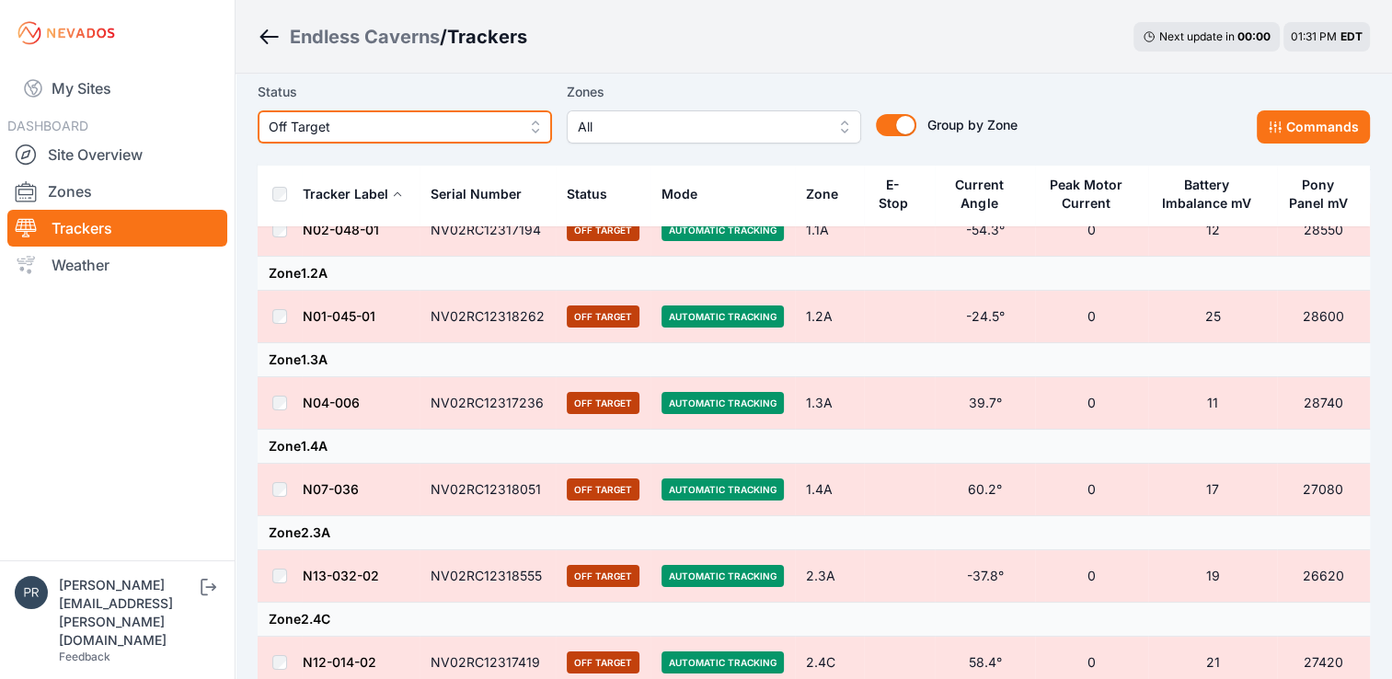
scroll to position [84, 0]
